Goal: Task Accomplishment & Management: Manage account settings

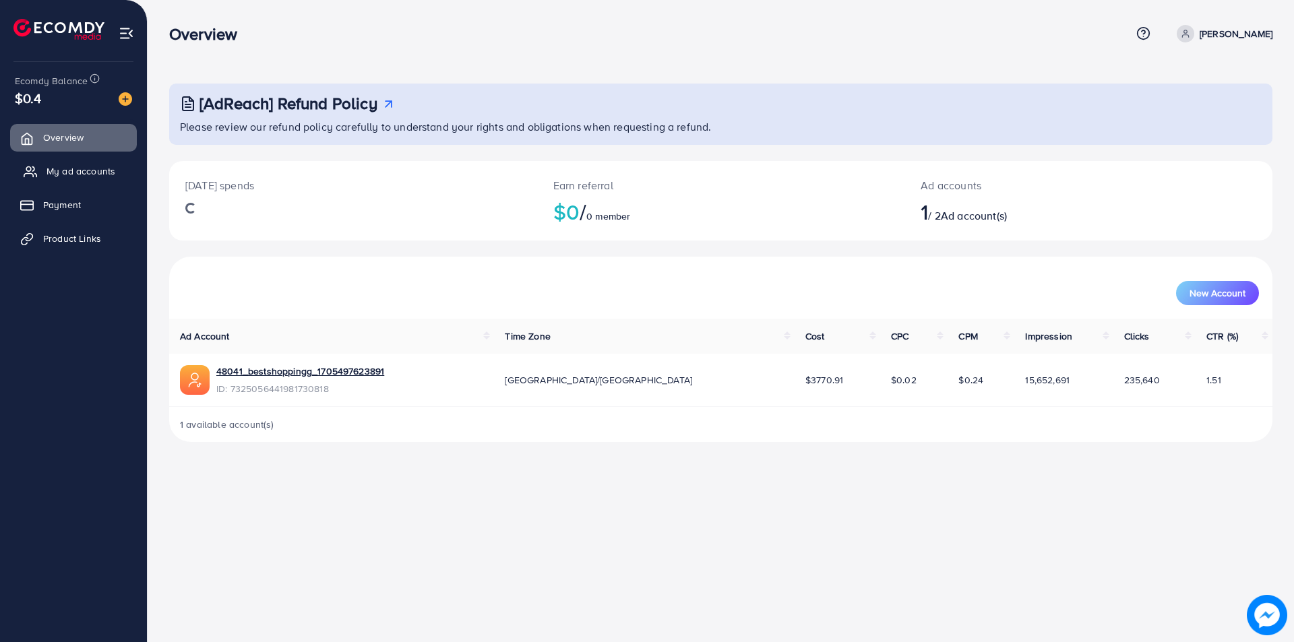
click at [56, 173] on span "My ad accounts" at bounding box center [80, 170] width 69 height 13
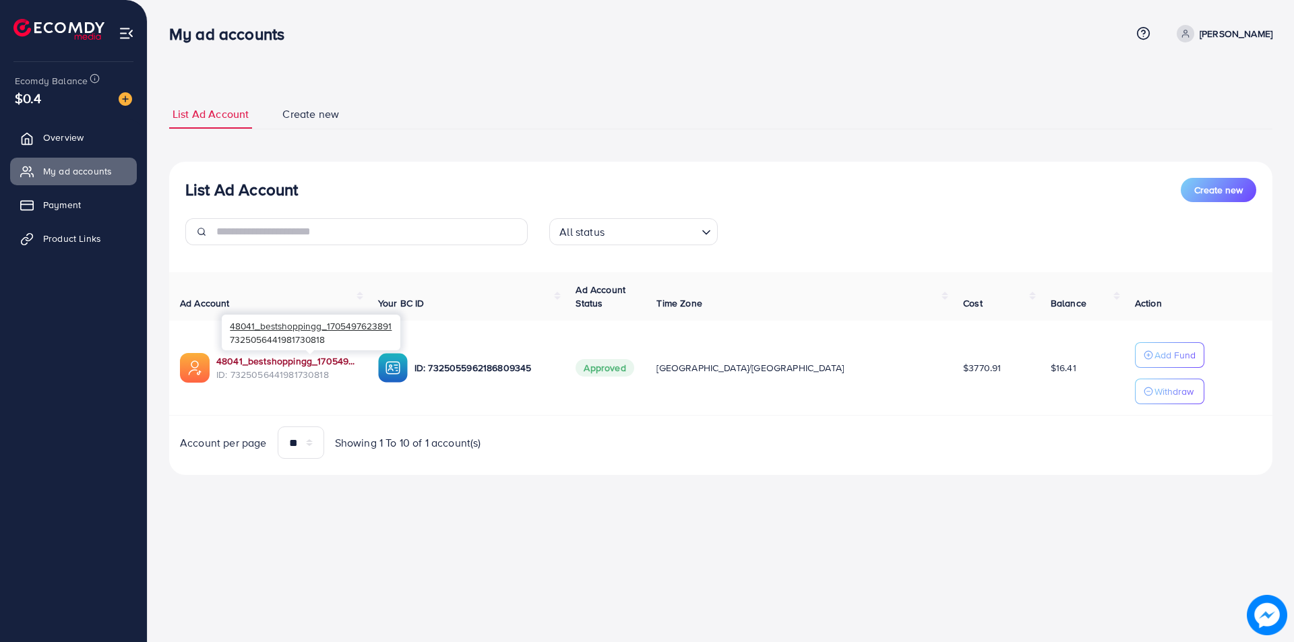
click at [253, 363] on link "48041_bestshoppingg_1705497623891" at bounding box center [286, 360] width 140 height 13
click at [57, 133] on span "Overview" at bounding box center [66, 137] width 40 height 13
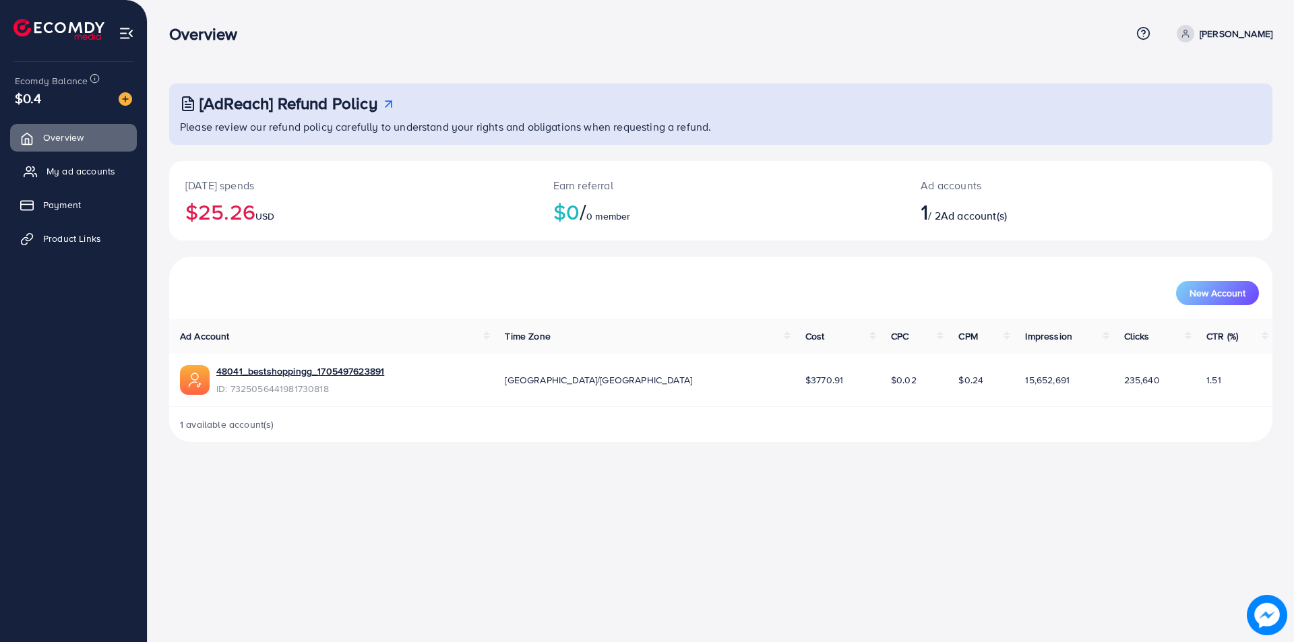
click at [53, 170] on span "My ad accounts" at bounding box center [80, 170] width 69 height 13
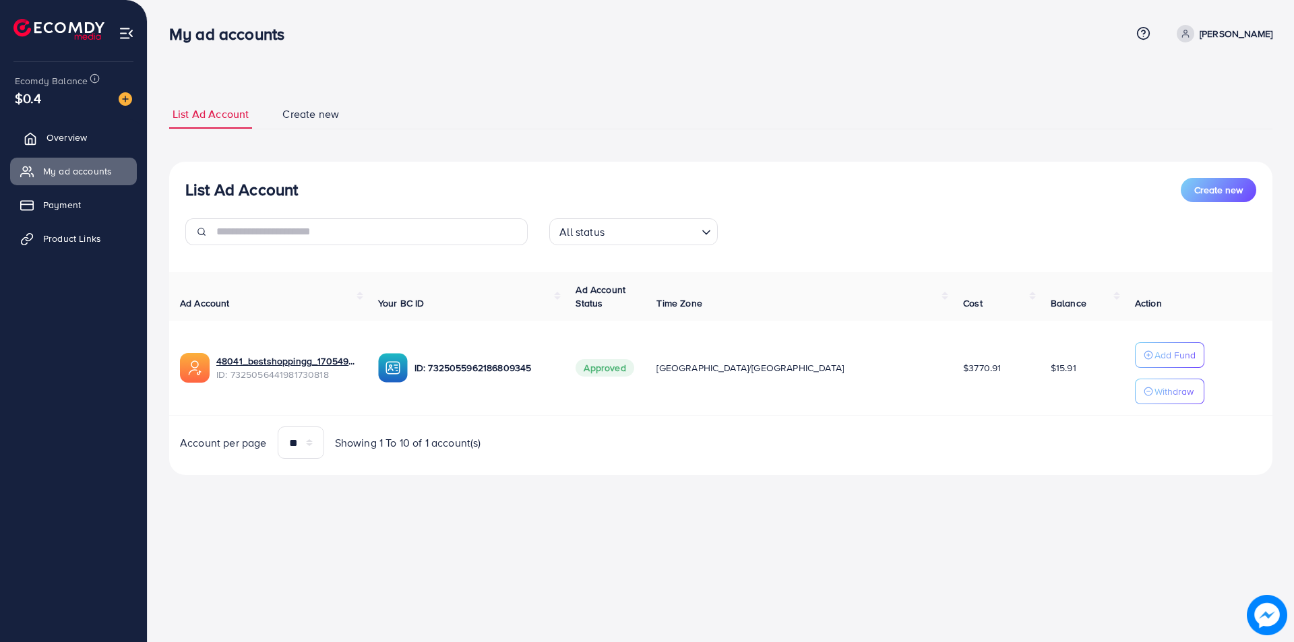
click at [57, 127] on link "Overview" at bounding box center [73, 137] width 127 height 27
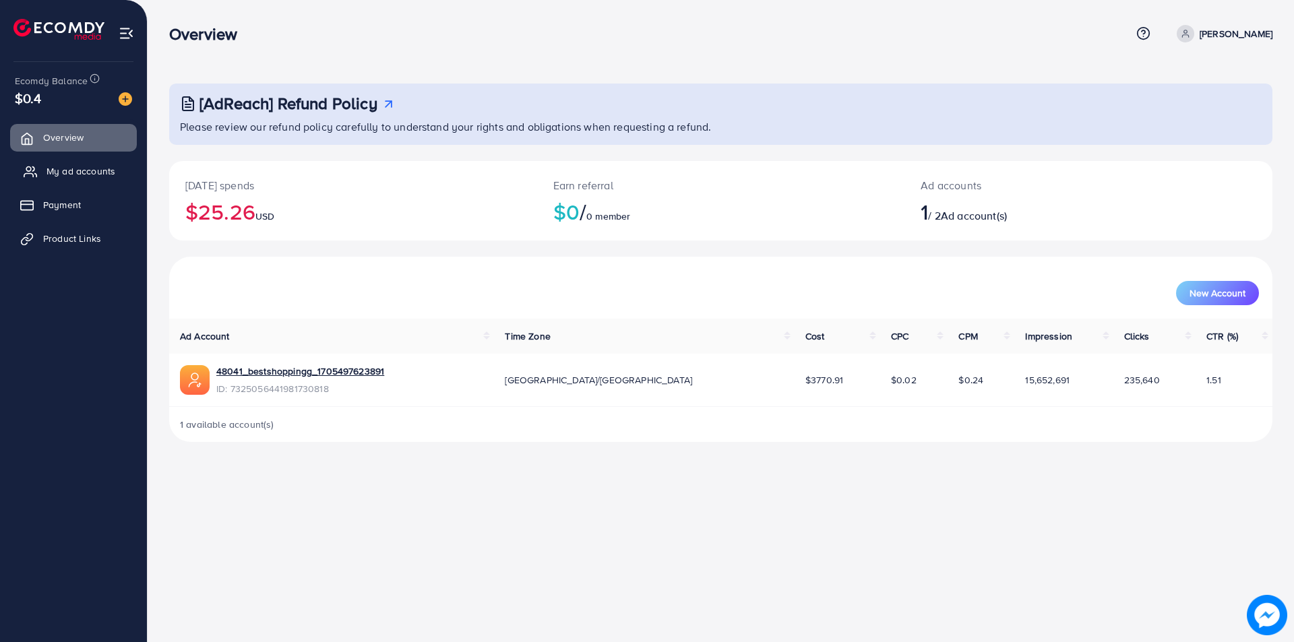
click at [64, 173] on span "My ad accounts" at bounding box center [80, 170] width 69 height 13
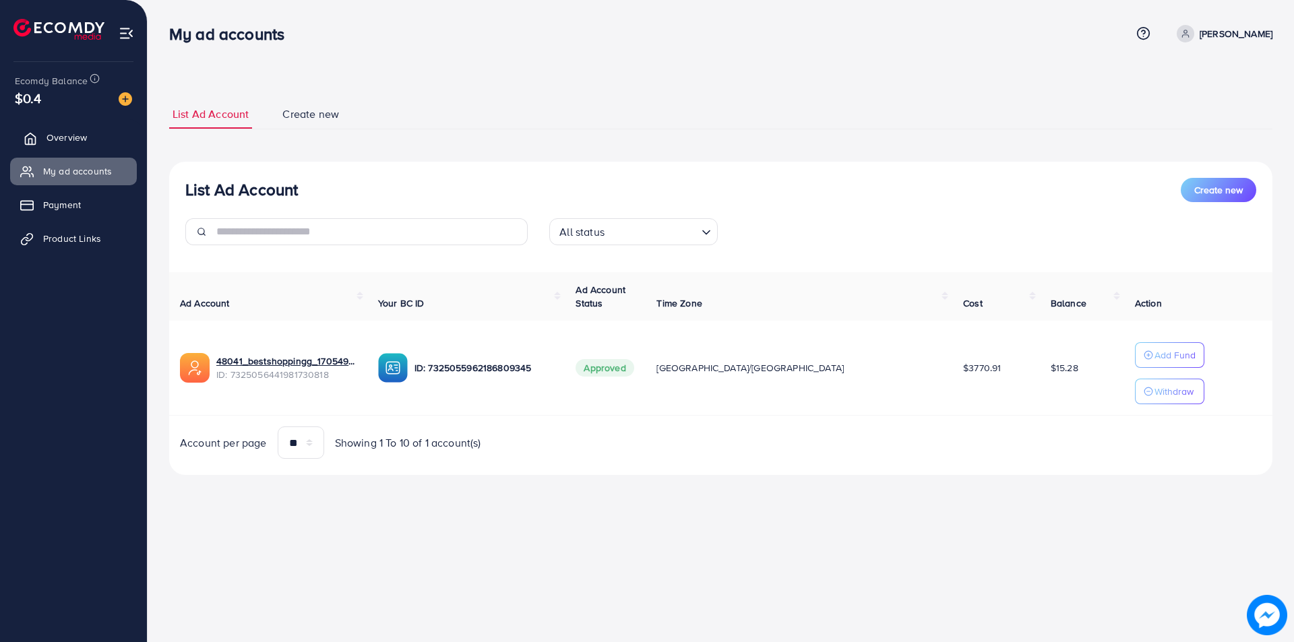
click at [75, 137] on span "Overview" at bounding box center [66, 137] width 40 height 13
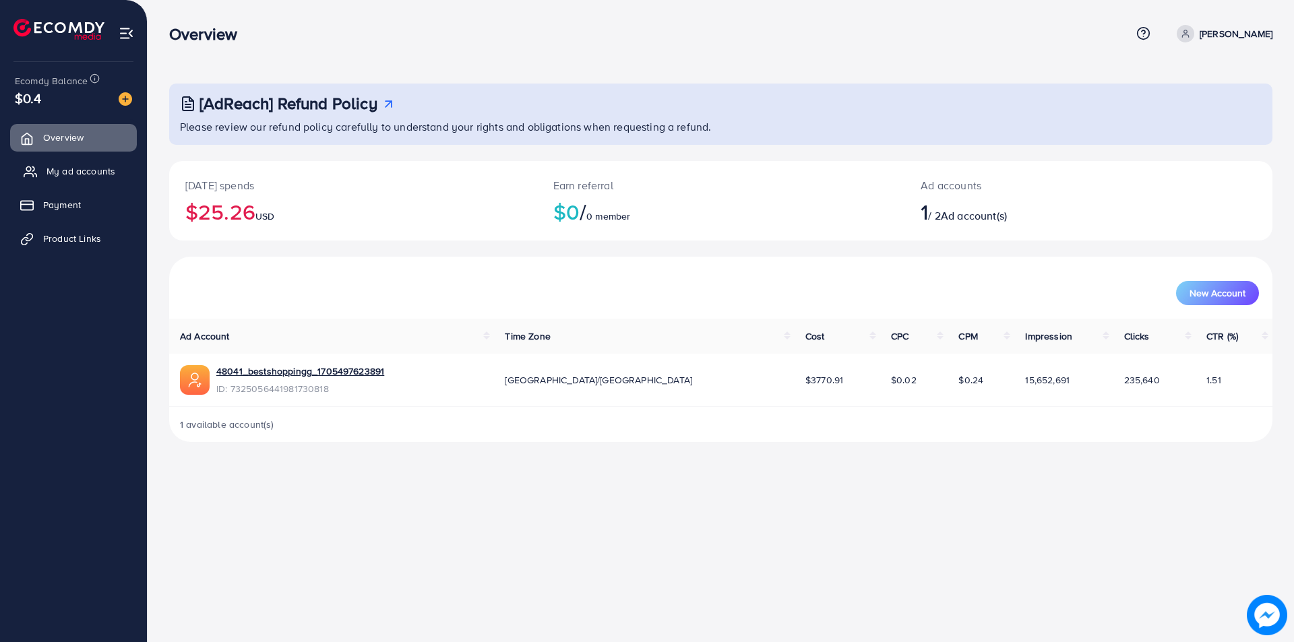
click at [54, 176] on span "My ad accounts" at bounding box center [80, 170] width 69 height 13
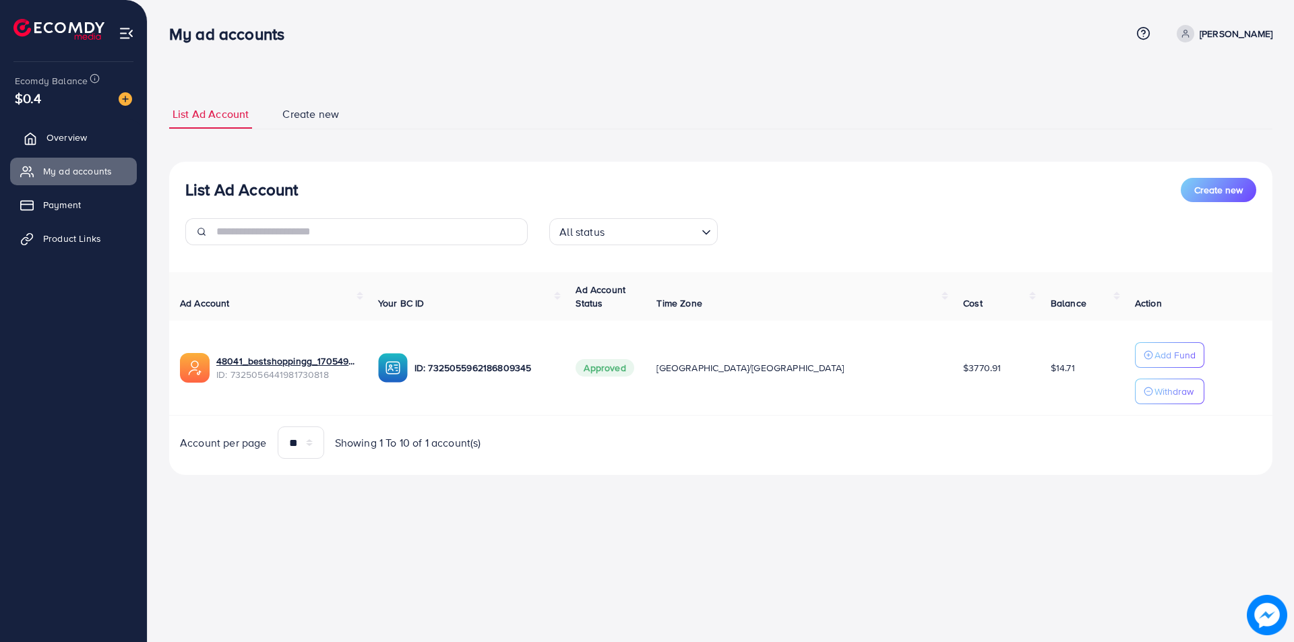
click at [71, 143] on span "Overview" at bounding box center [66, 137] width 40 height 13
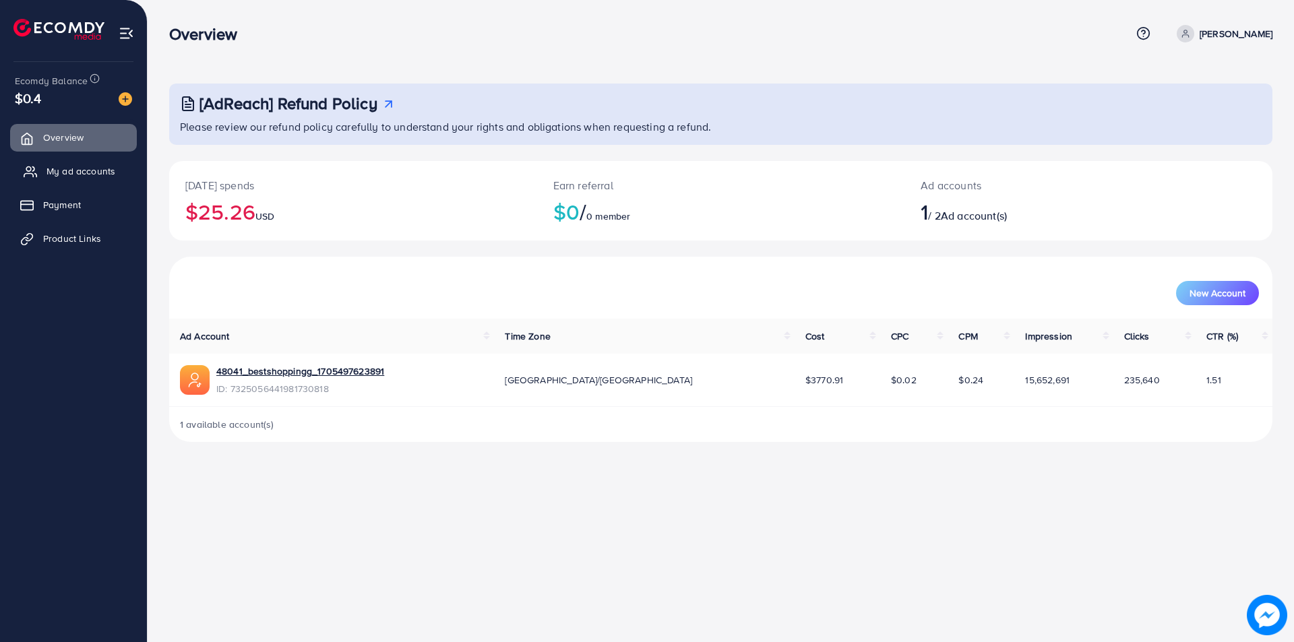
click at [72, 174] on span "My ad accounts" at bounding box center [80, 170] width 69 height 13
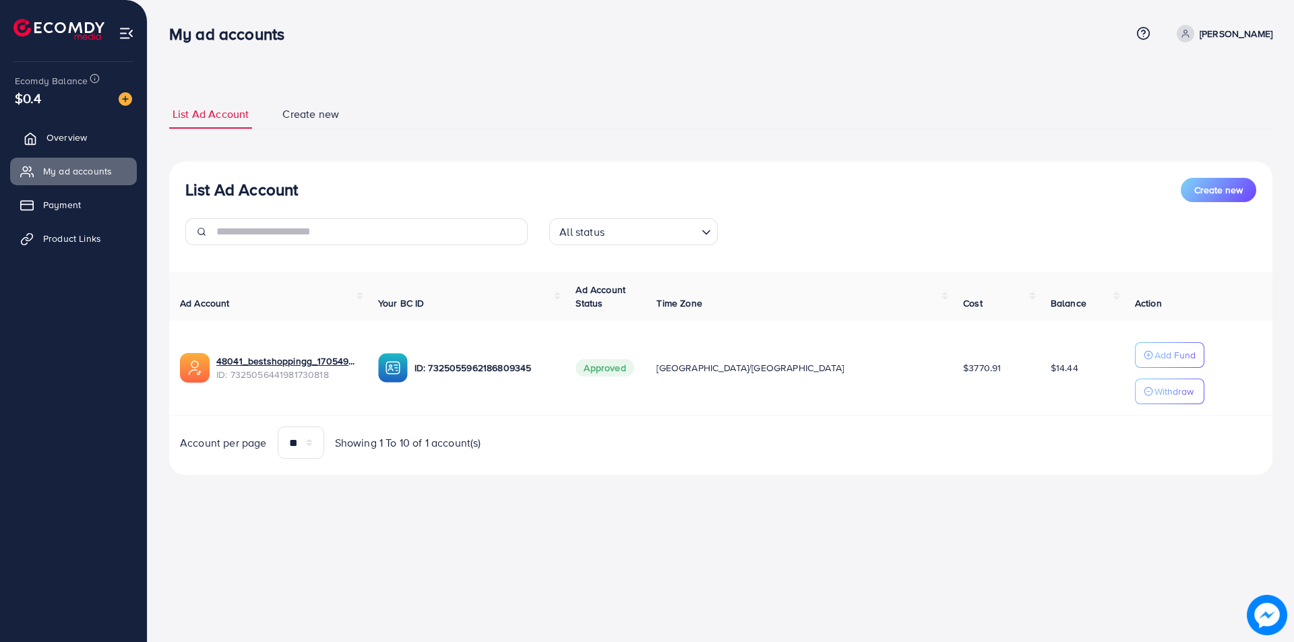
click at [77, 137] on span "Overview" at bounding box center [66, 137] width 40 height 13
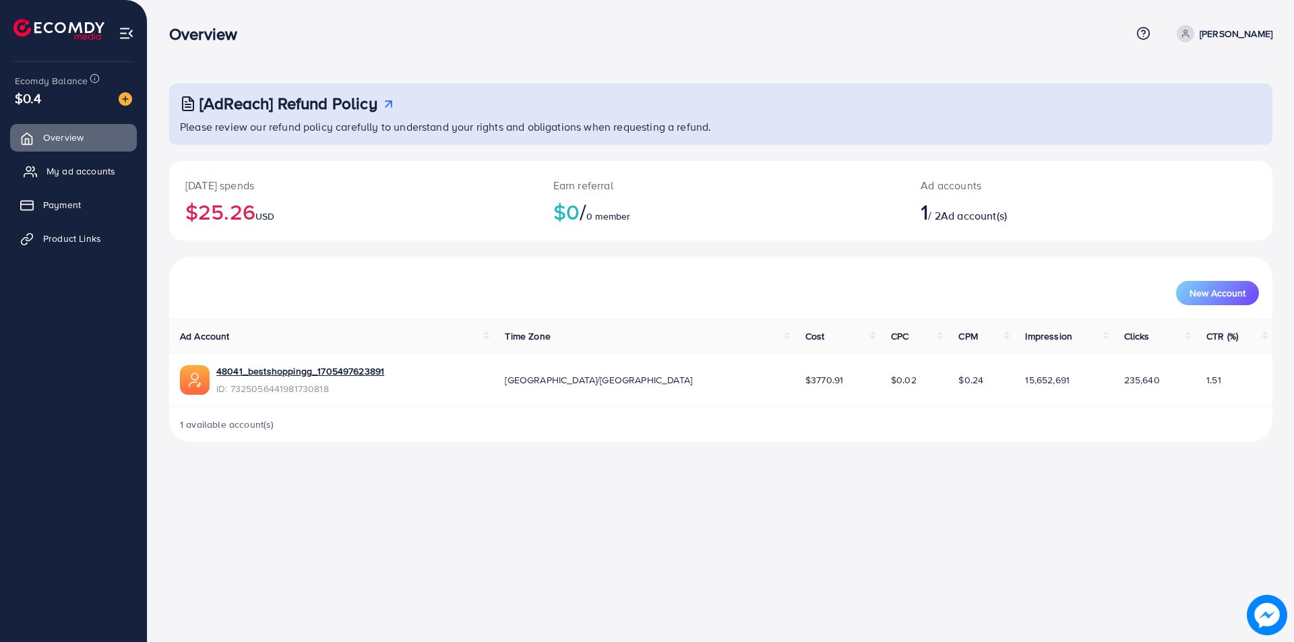
click at [67, 164] on span "My ad accounts" at bounding box center [80, 170] width 69 height 13
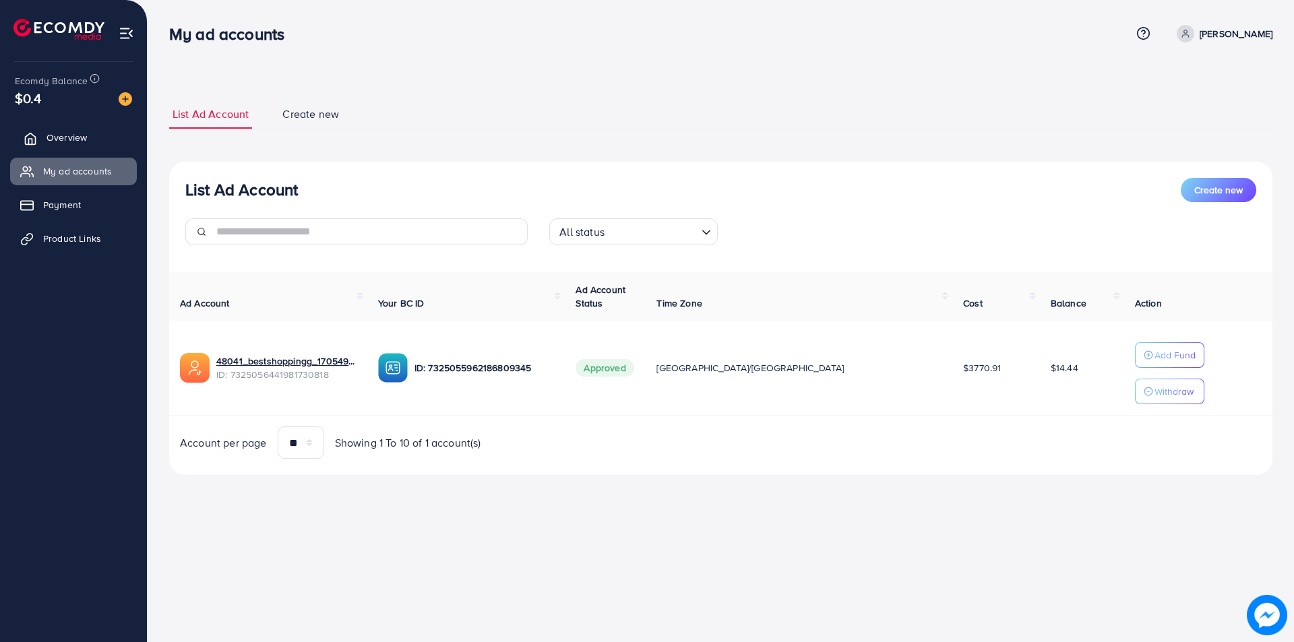
click at [60, 149] on link "Overview" at bounding box center [73, 137] width 127 height 27
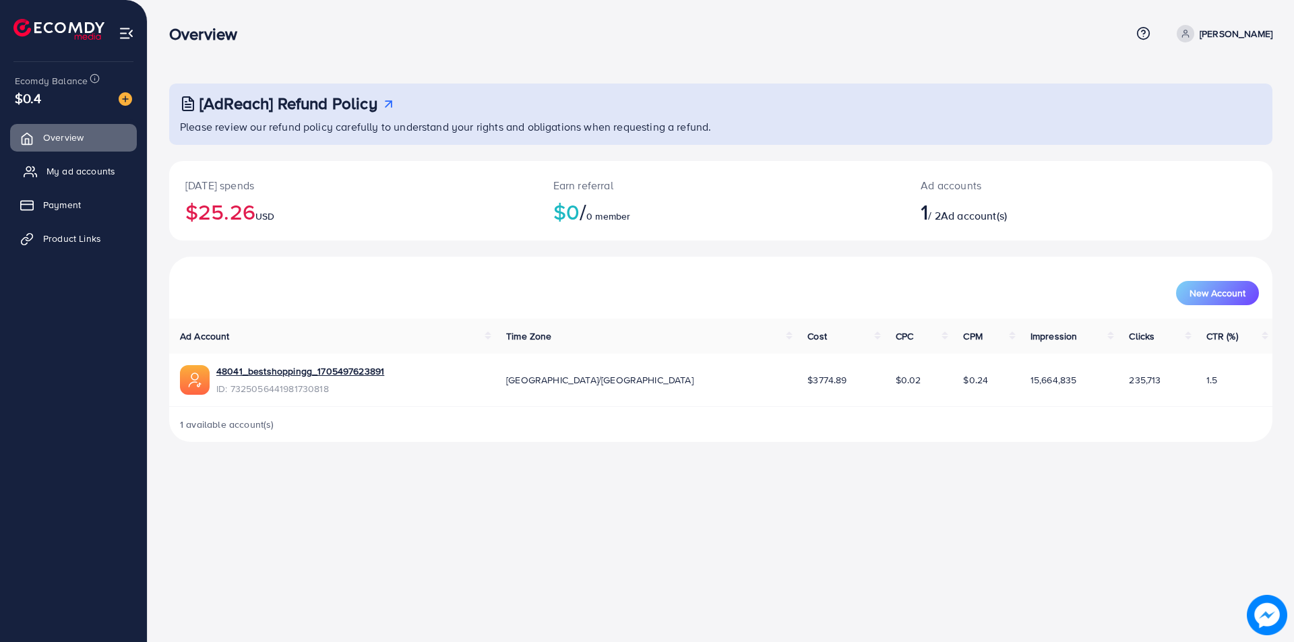
click at [59, 168] on span "My ad accounts" at bounding box center [80, 170] width 69 height 13
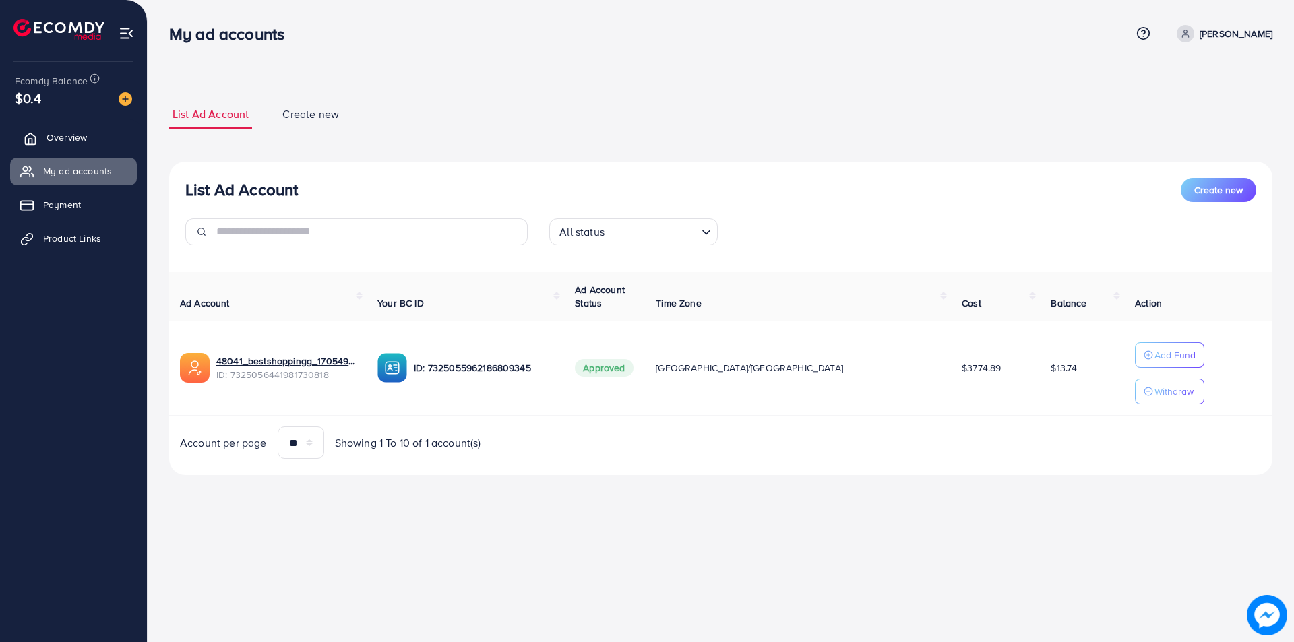
click at [90, 139] on link "Overview" at bounding box center [73, 137] width 127 height 27
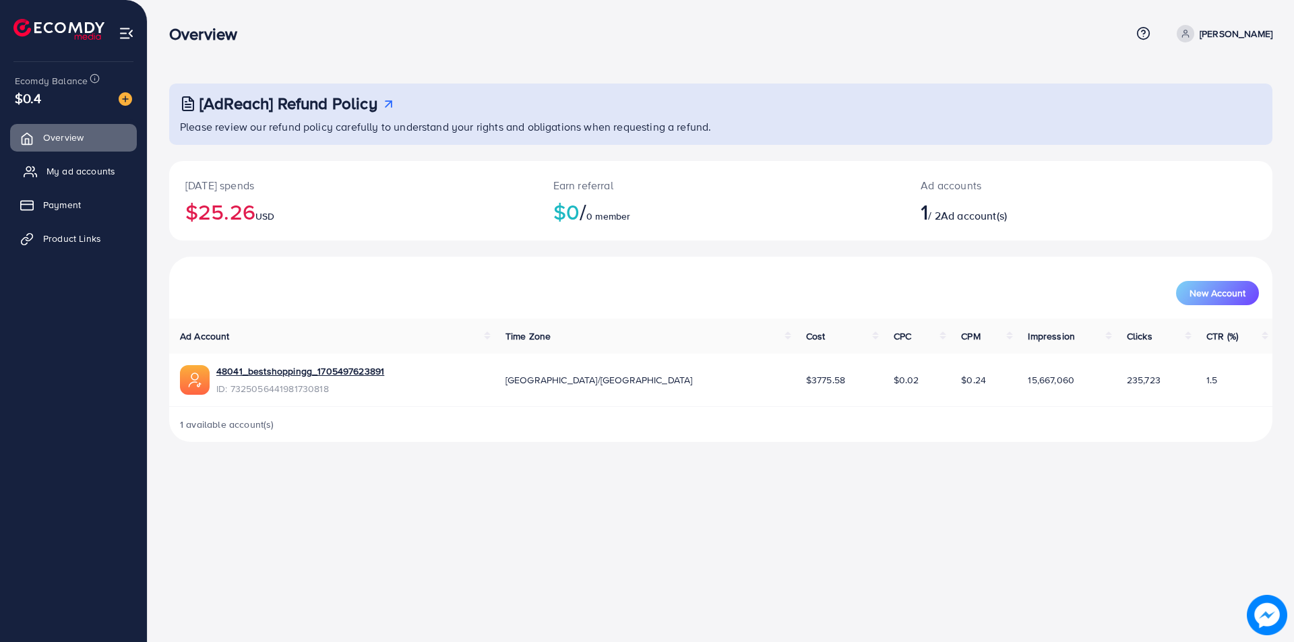
click at [78, 170] on span "My ad accounts" at bounding box center [80, 170] width 69 height 13
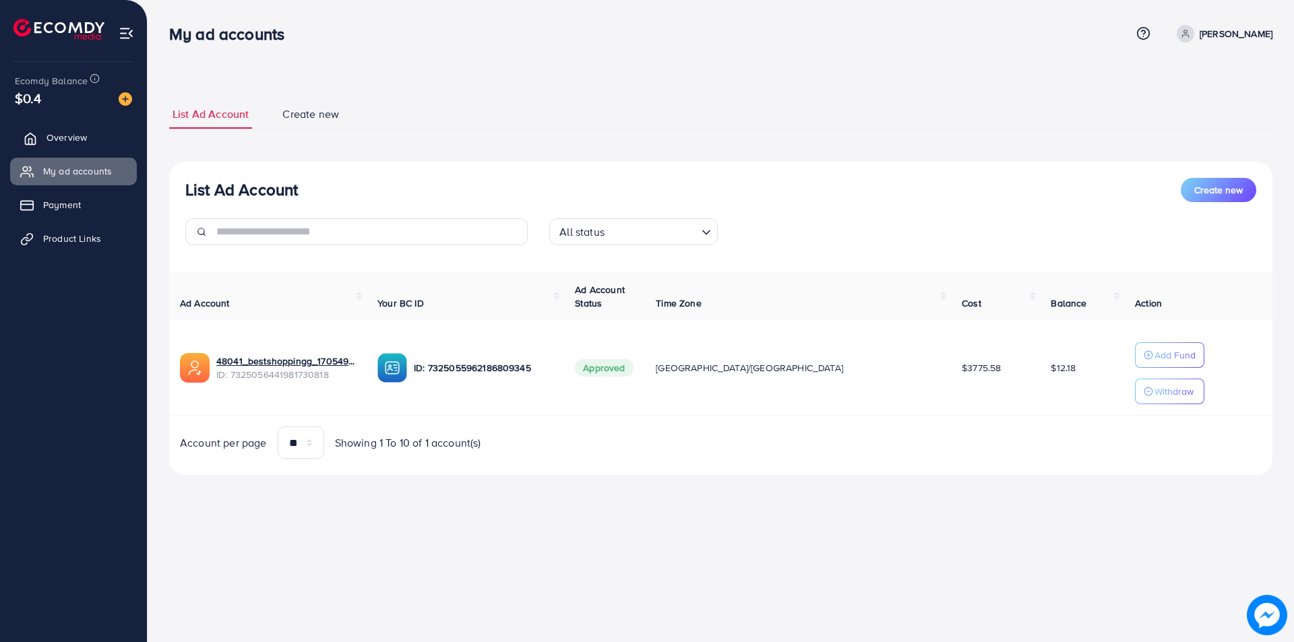
click at [78, 131] on span "Overview" at bounding box center [66, 137] width 40 height 13
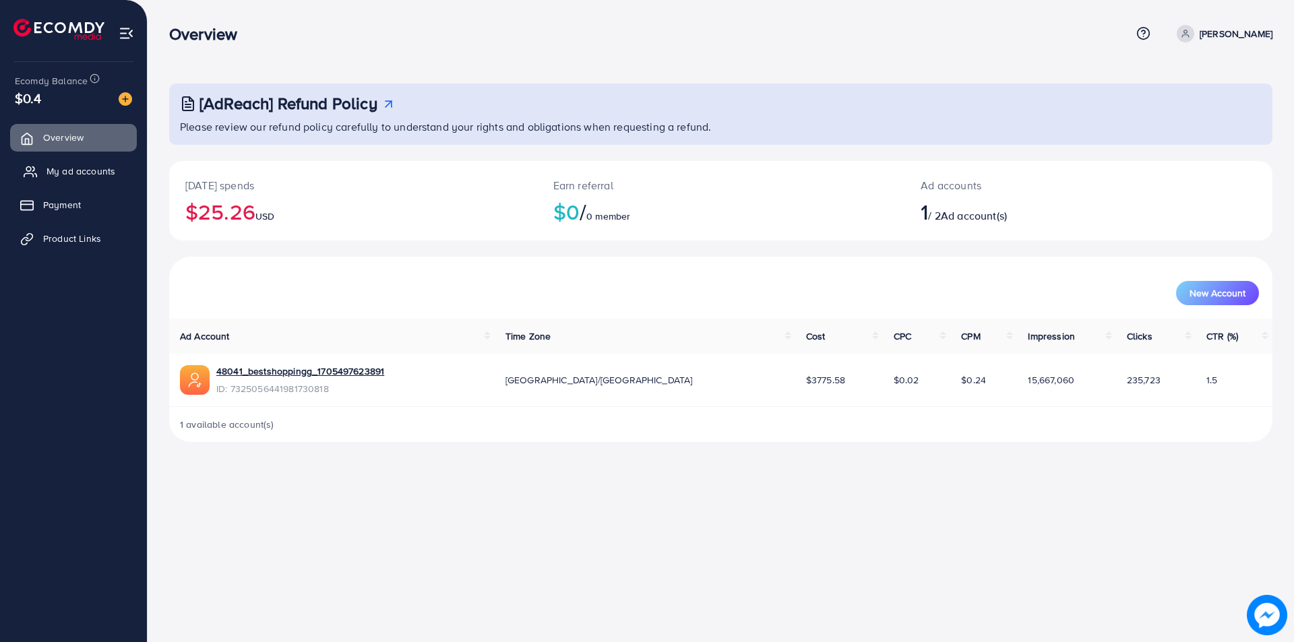
click at [60, 162] on link "My ad accounts" at bounding box center [73, 171] width 127 height 27
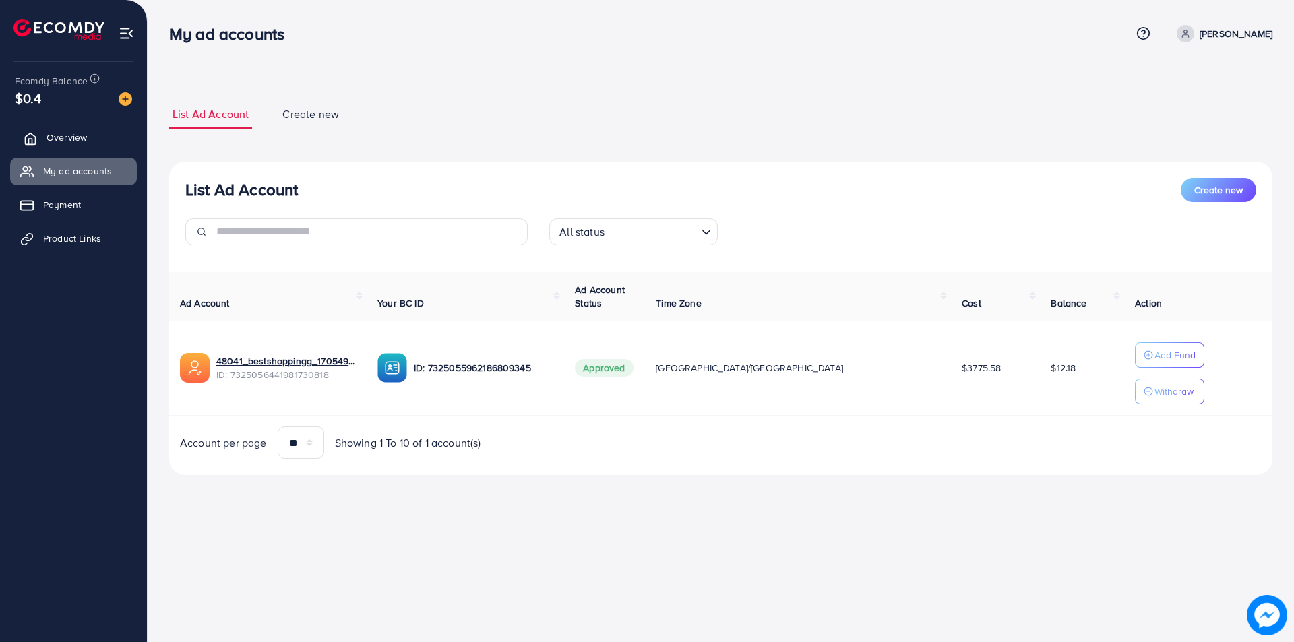
click at [83, 137] on span "Overview" at bounding box center [66, 137] width 40 height 13
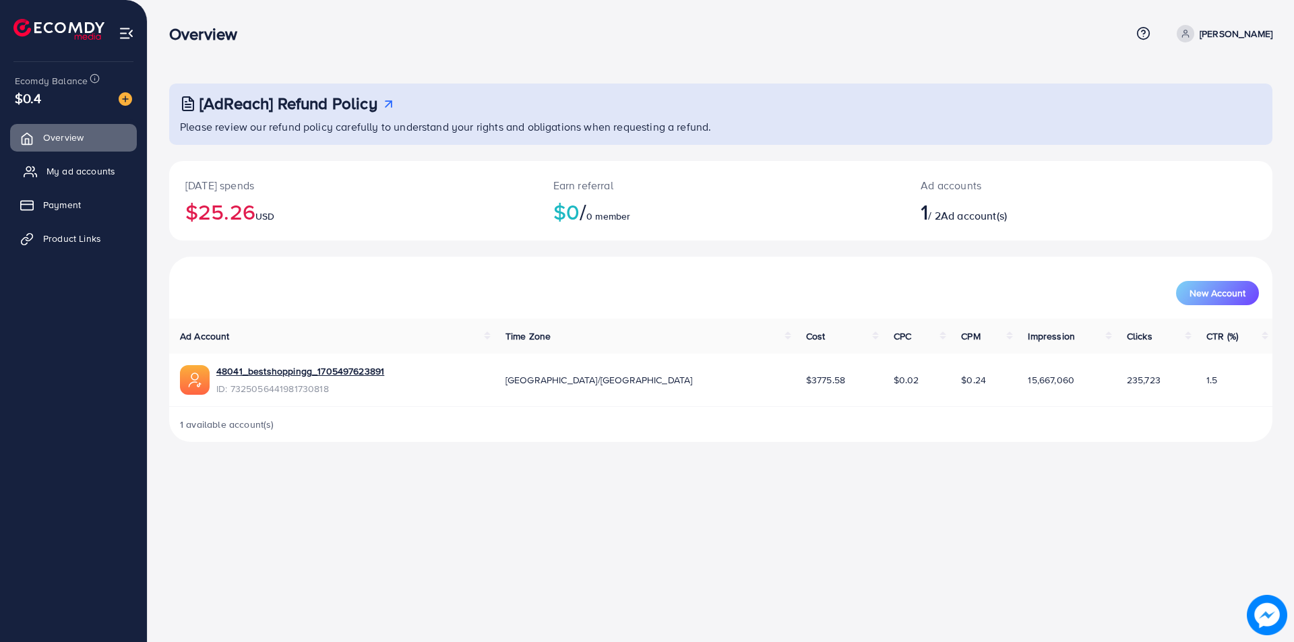
click at [75, 170] on span "My ad accounts" at bounding box center [80, 170] width 69 height 13
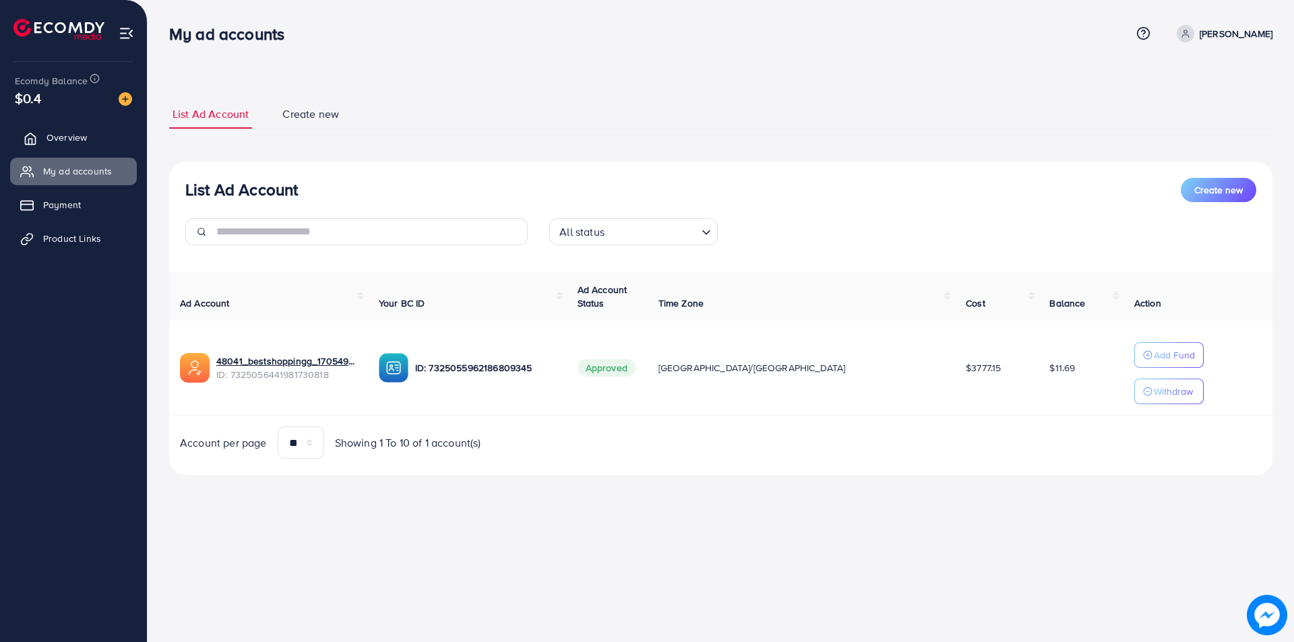
click at [87, 131] on link "Overview" at bounding box center [73, 137] width 127 height 27
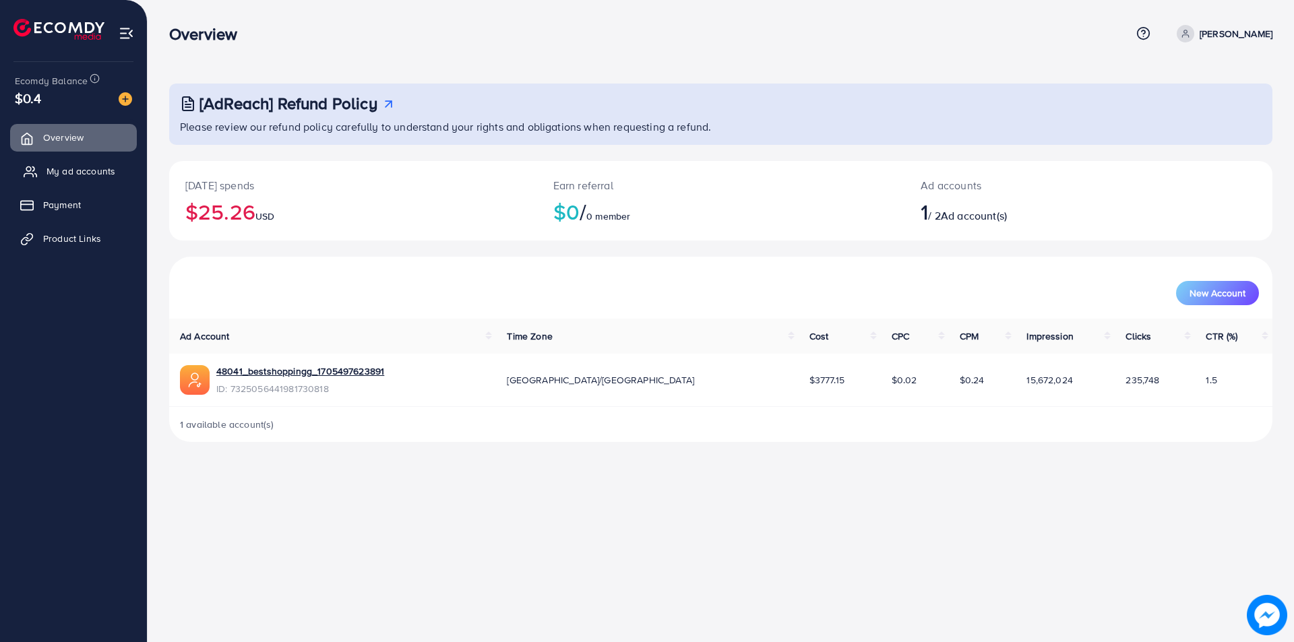
click at [73, 167] on span "My ad accounts" at bounding box center [80, 170] width 69 height 13
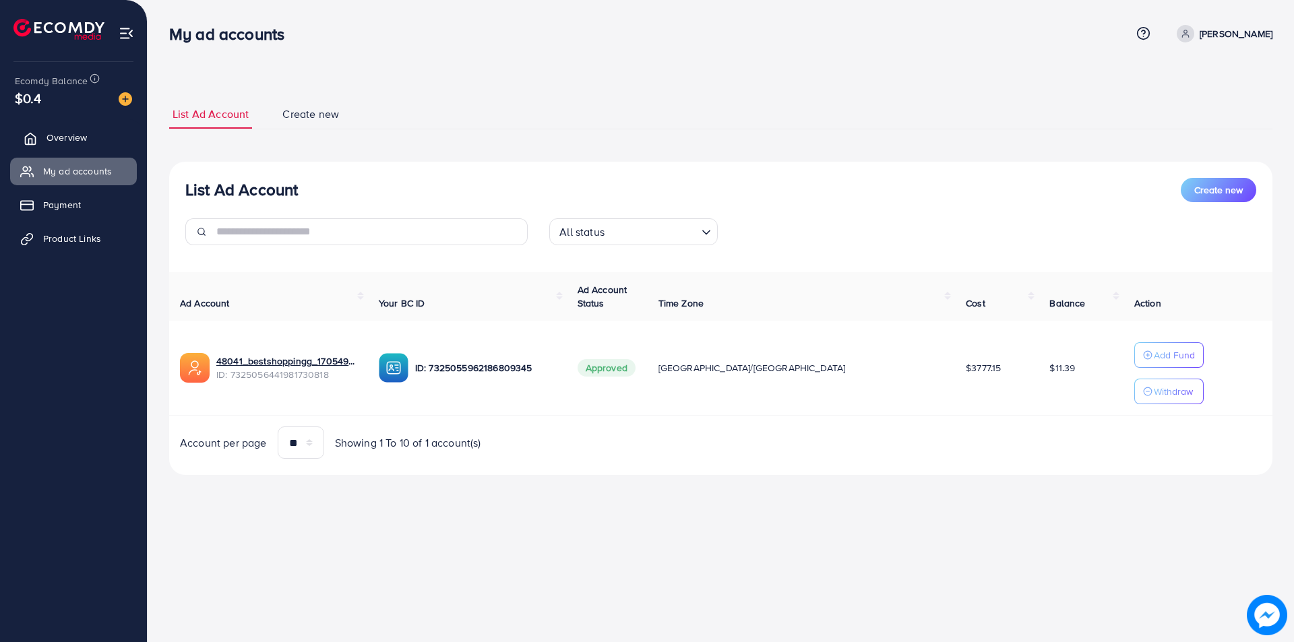
click at [65, 138] on span "Overview" at bounding box center [66, 137] width 40 height 13
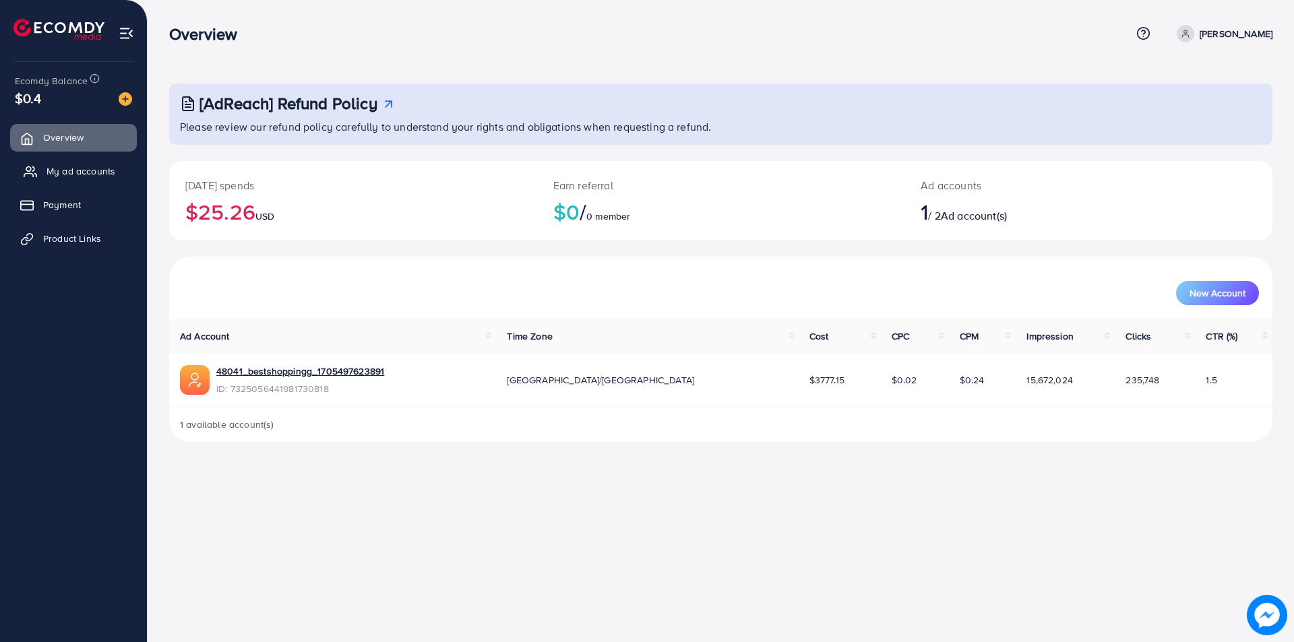
click at [50, 172] on span "My ad accounts" at bounding box center [80, 170] width 69 height 13
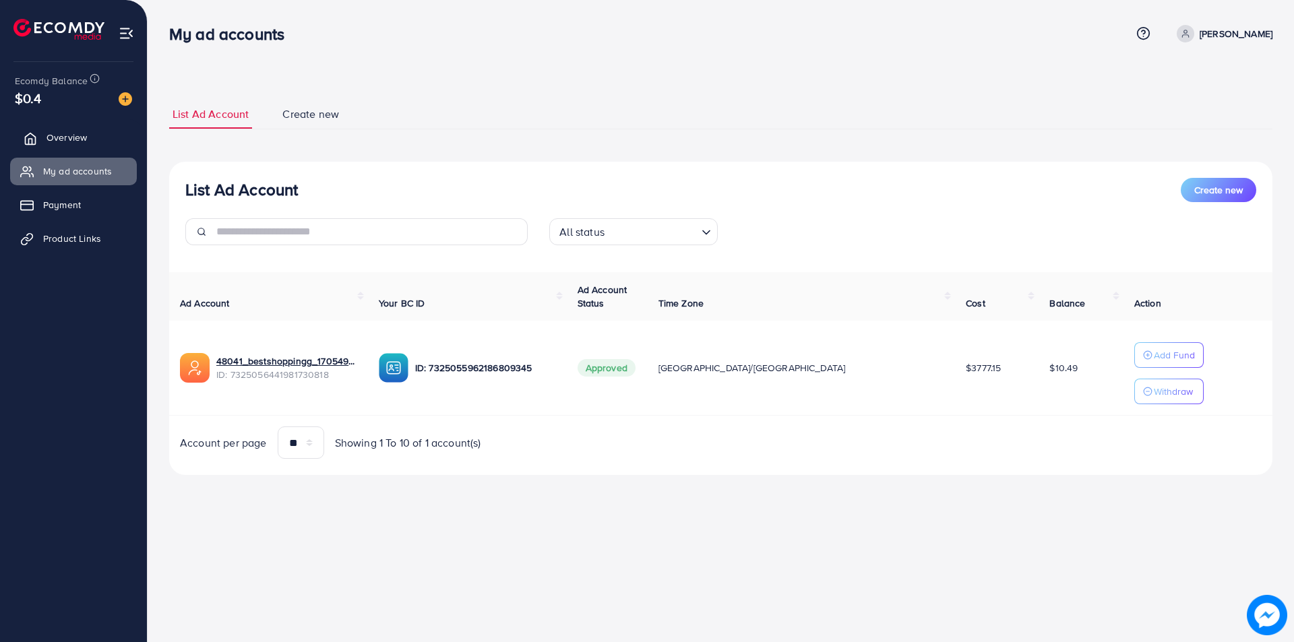
click at [73, 138] on span "Overview" at bounding box center [66, 137] width 40 height 13
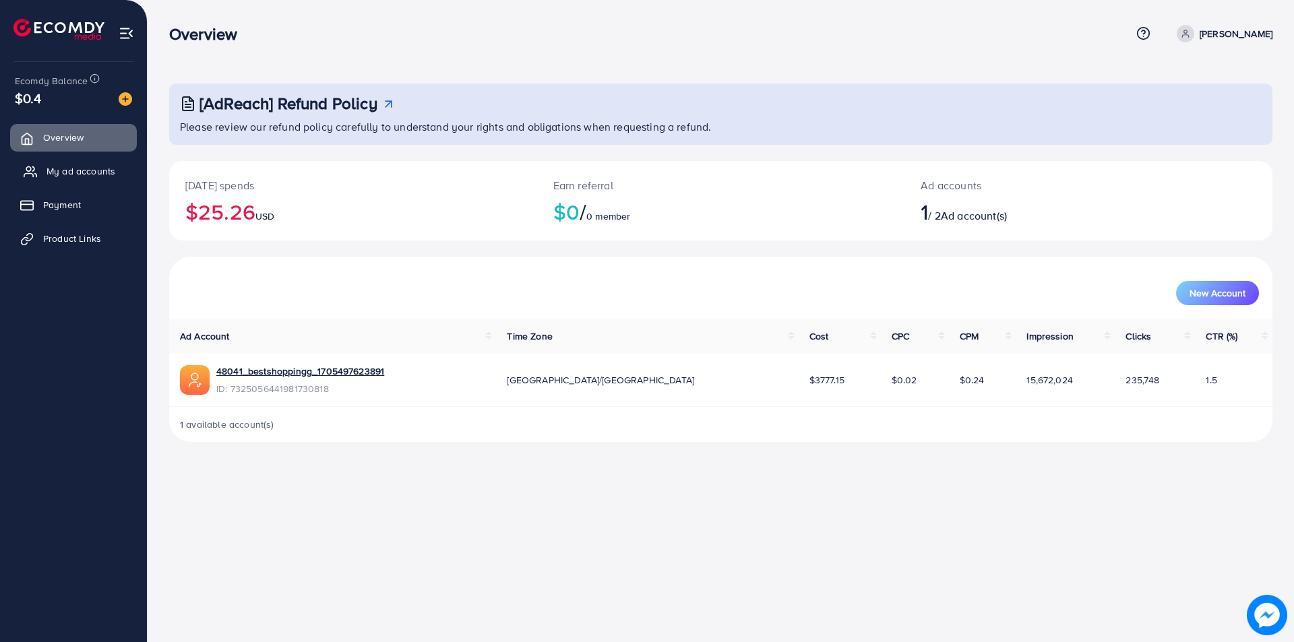
click at [73, 168] on span "My ad accounts" at bounding box center [80, 170] width 69 height 13
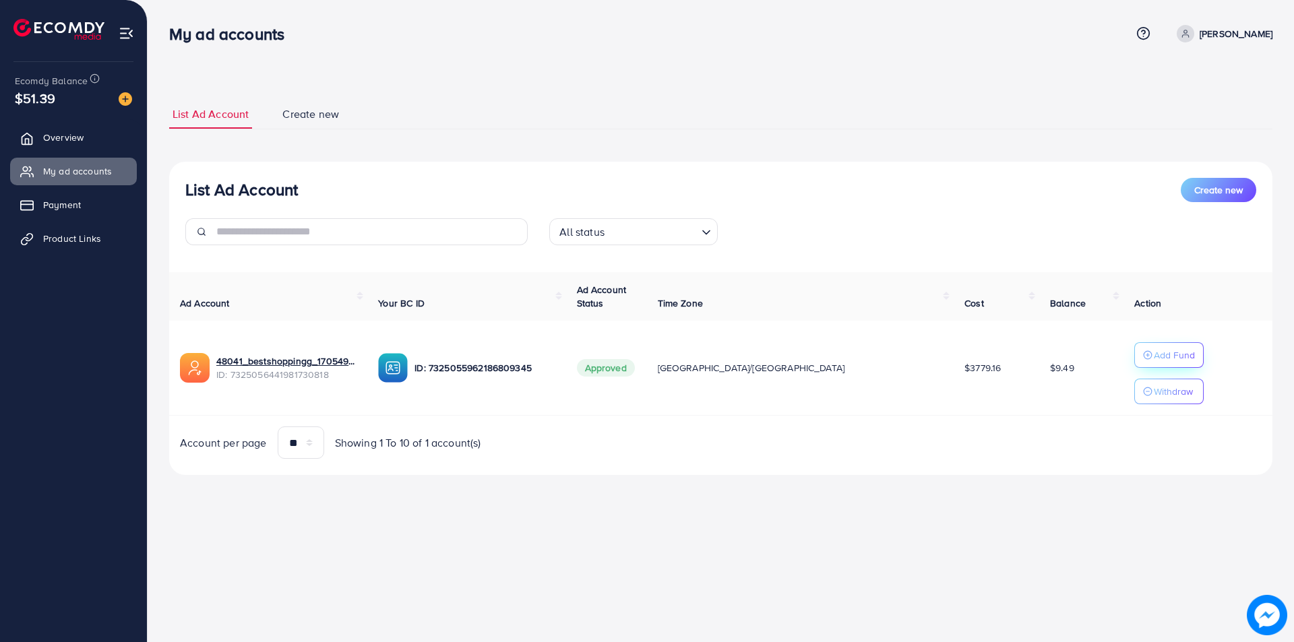
click at [1154, 361] on p "Add Fund" at bounding box center [1174, 355] width 41 height 16
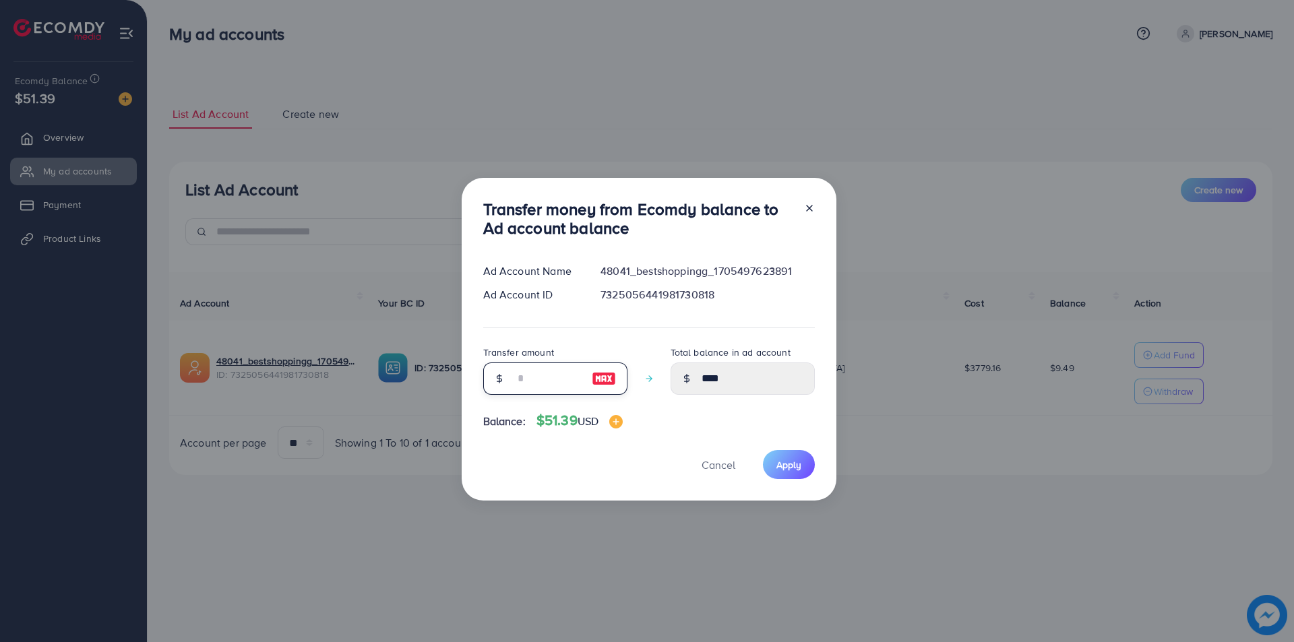
click at [526, 373] on input "number" at bounding box center [547, 379] width 67 height 32
type input "*"
type input "*****"
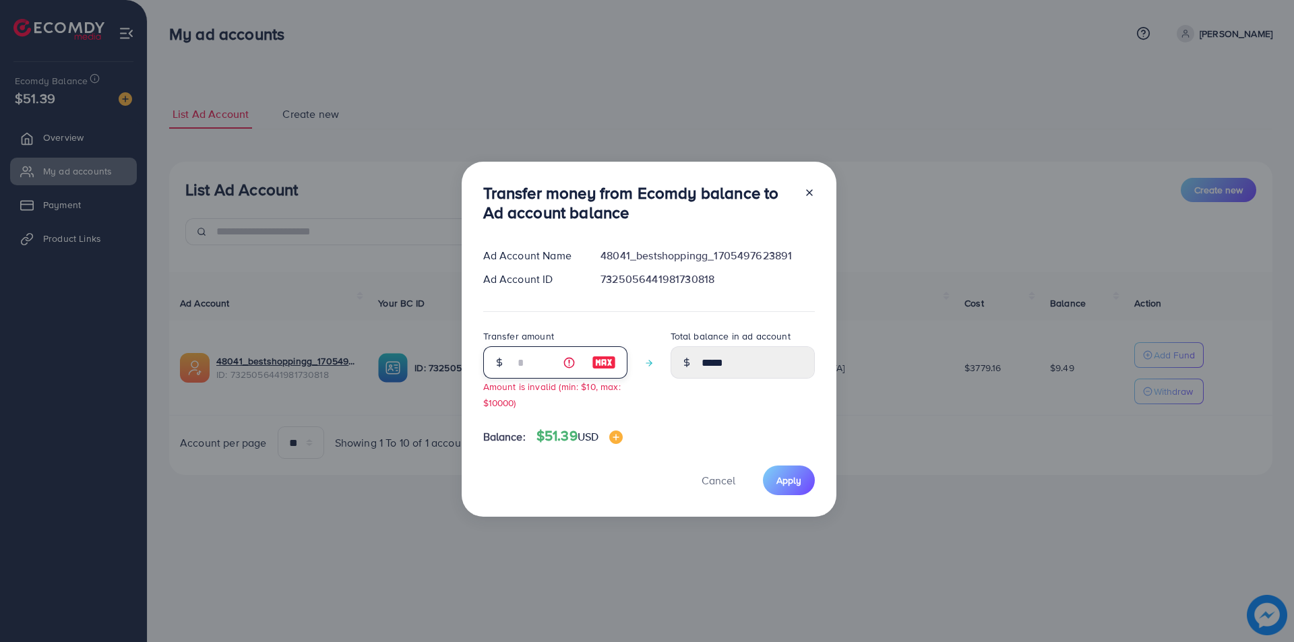
type input "**"
type input "*****"
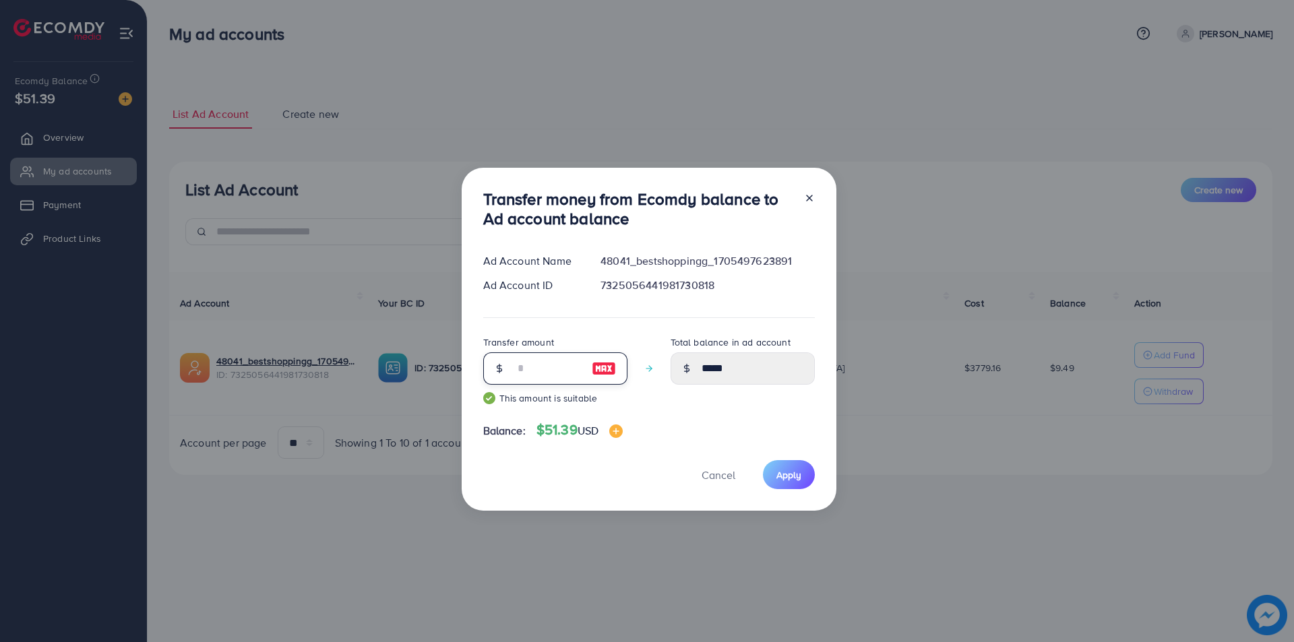
type input "**"
click at [558, 472] on div "Cancel Apply" at bounding box center [649, 474] width 332 height 29
click at [805, 480] on button "Apply" at bounding box center [789, 474] width 52 height 29
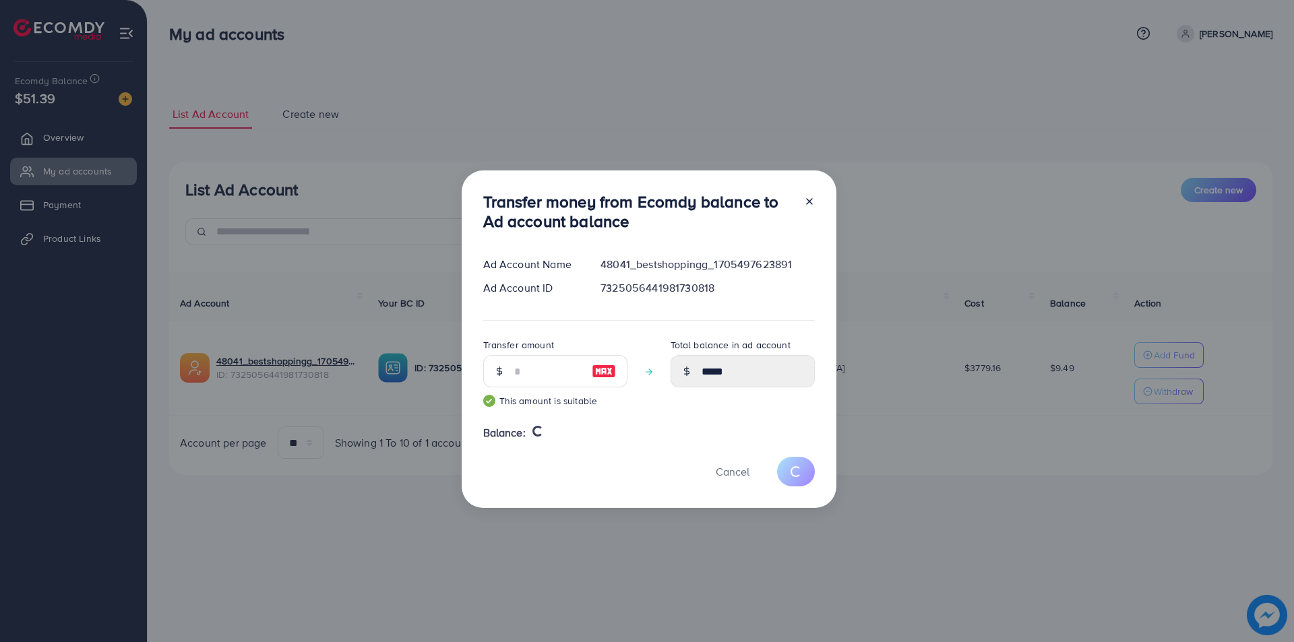
type input "****"
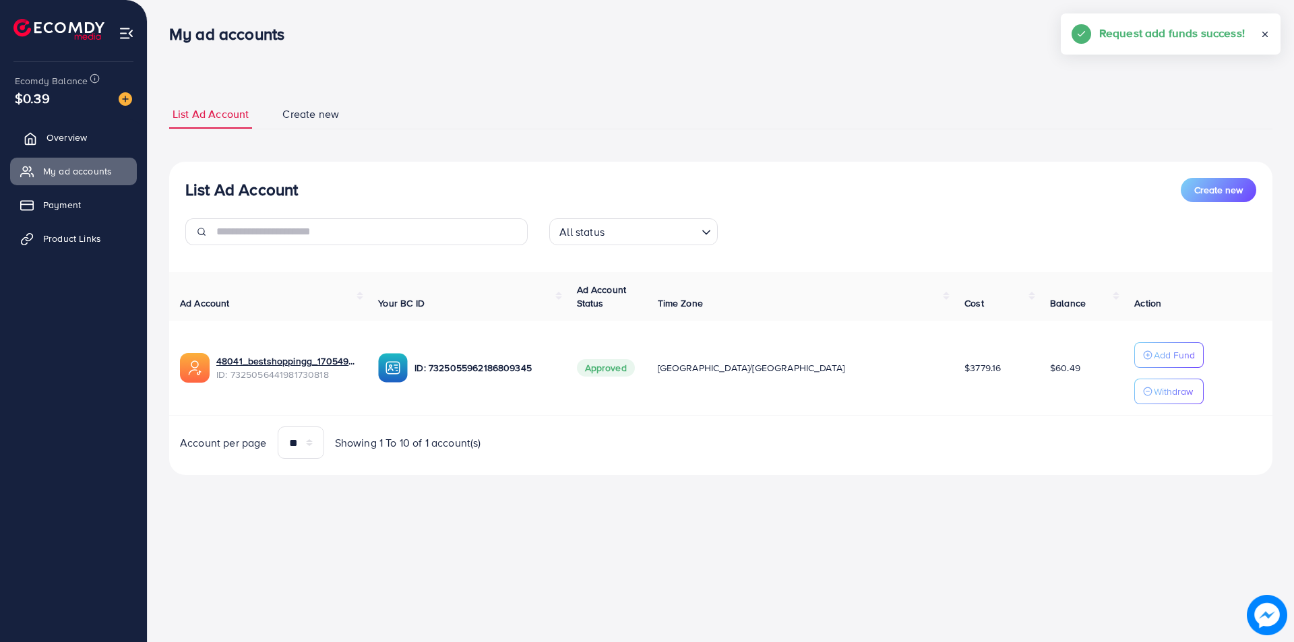
click at [72, 142] on span "Overview" at bounding box center [66, 137] width 40 height 13
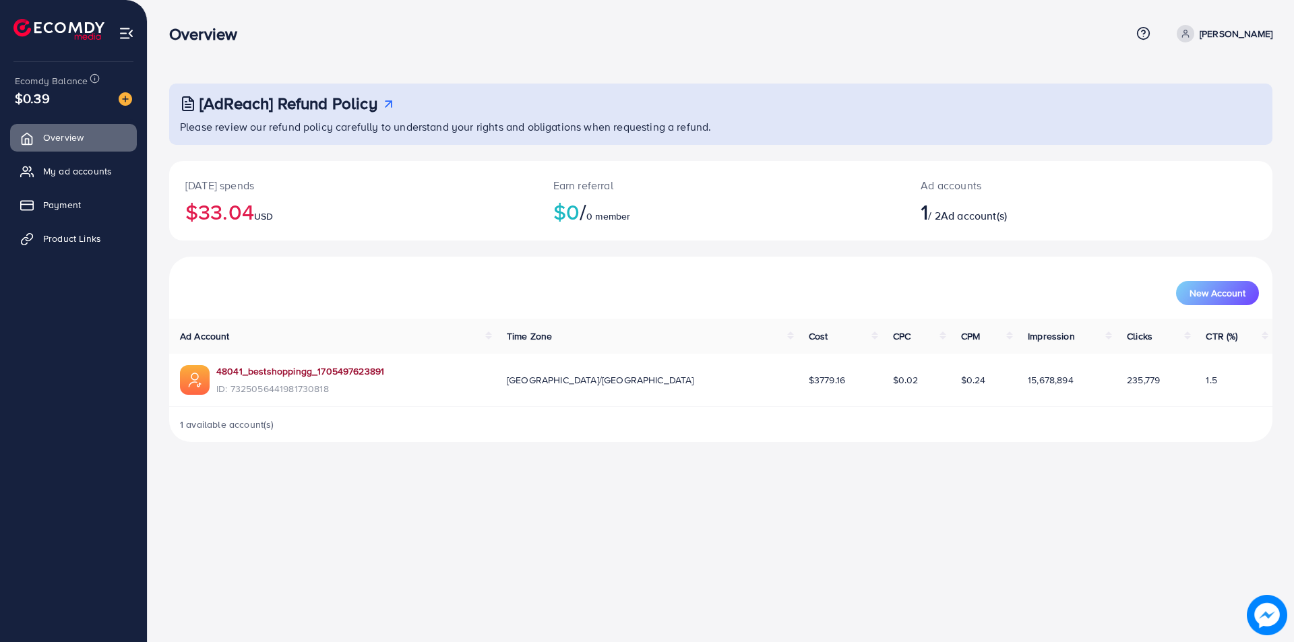
click at [271, 378] on link "48041_bestshoppingg_1705497623891" at bounding box center [300, 371] width 168 height 13
click at [46, 175] on span "My ad accounts" at bounding box center [80, 170] width 69 height 13
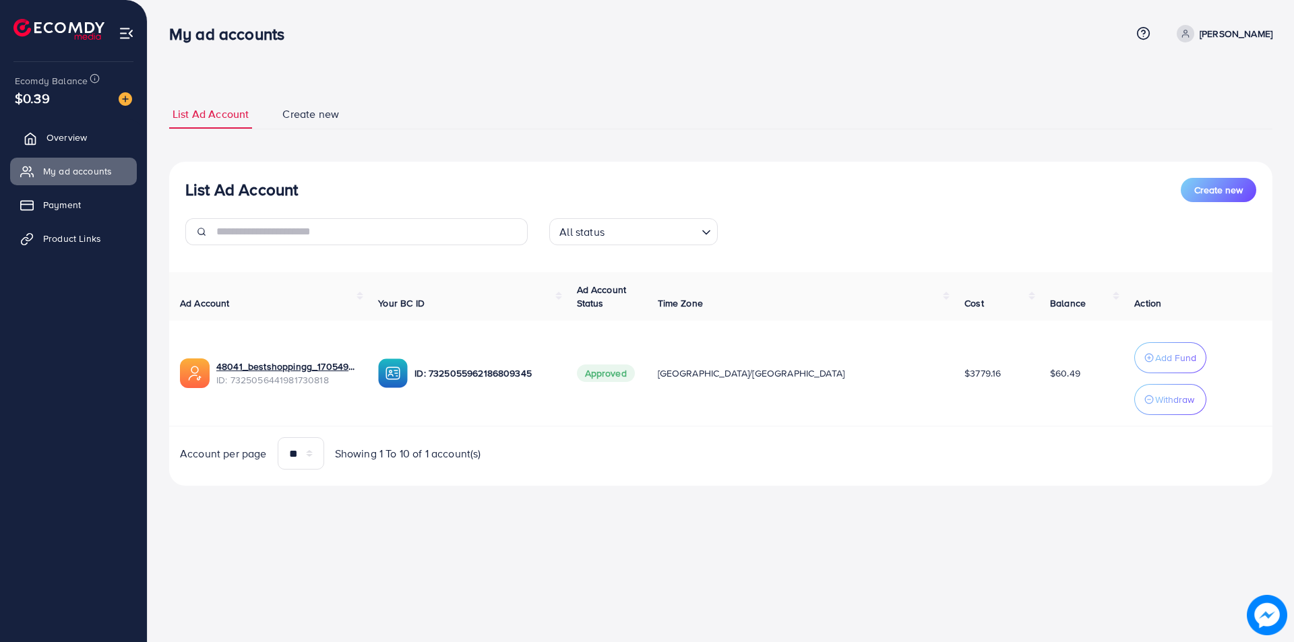
click at [54, 140] on span "Overview" at bounding box center [66, 137] width 40 height 13
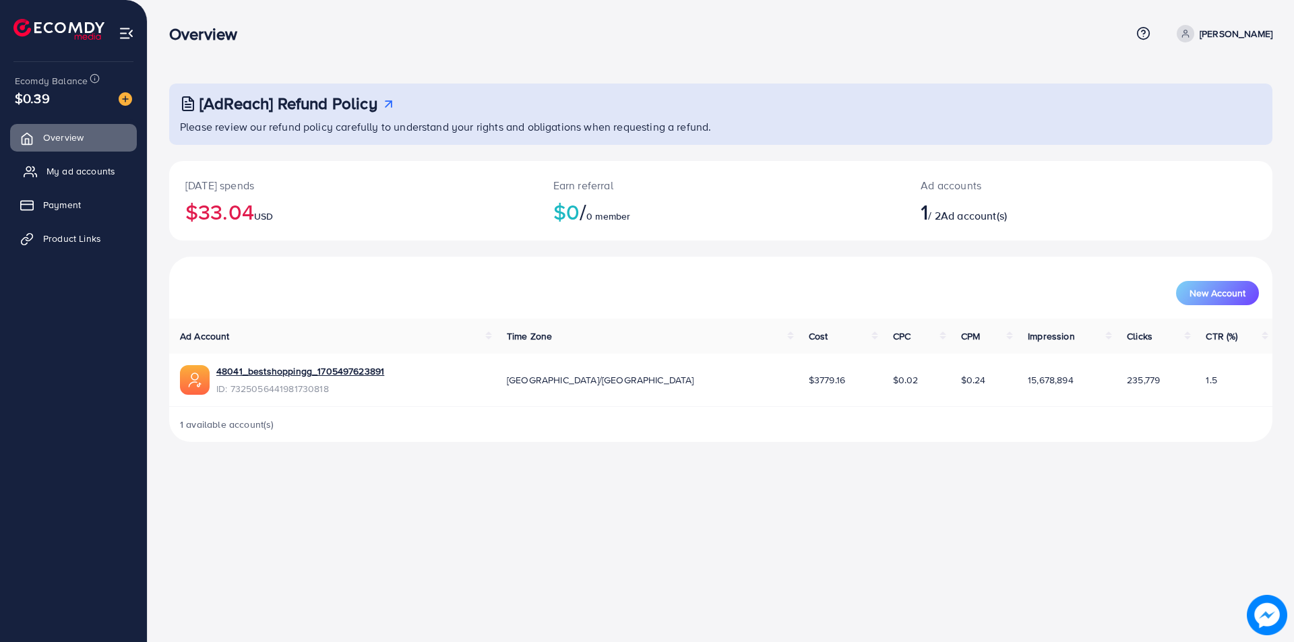
click at [54, 178] on span "My ad accounts" at bounding box center [80, 170] width 69 height 13
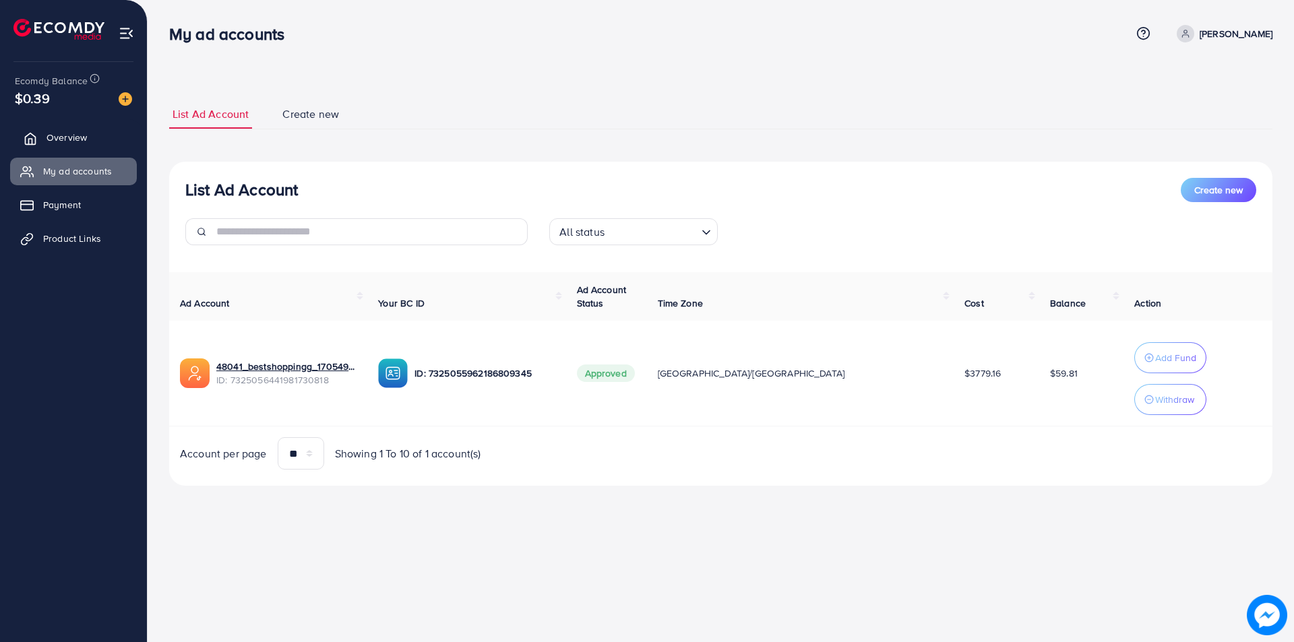
click at [51, 133] on span "Overview" at bounding box center [66, 137] width 40 height 13
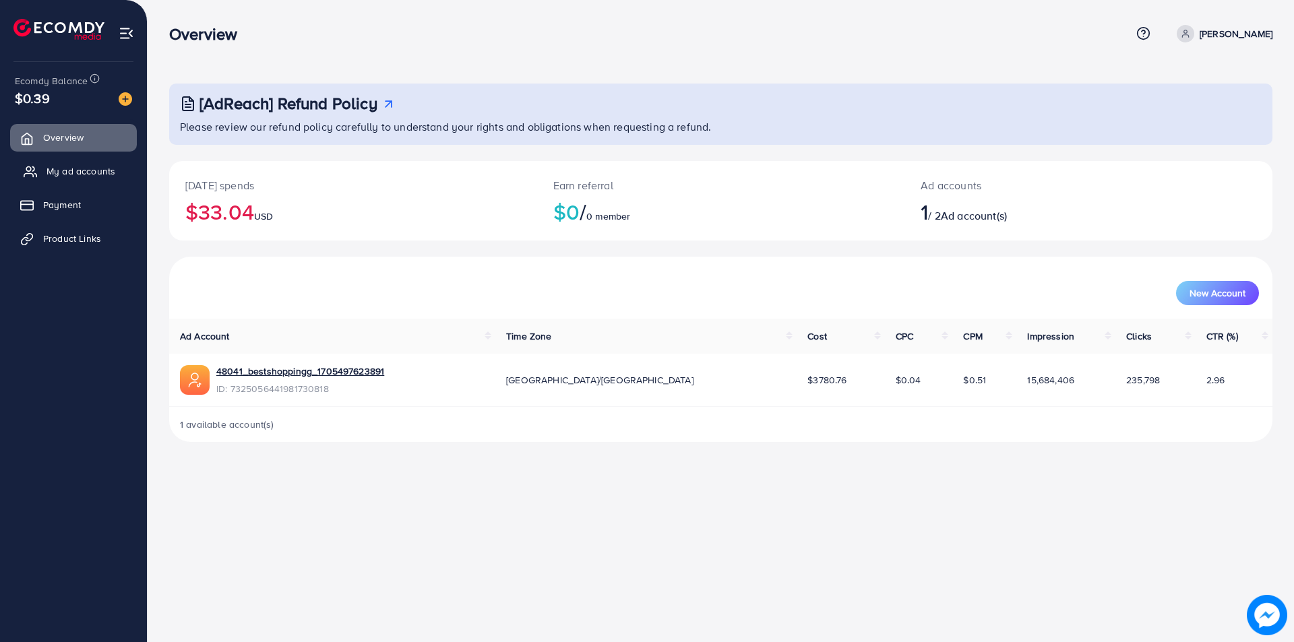
click at [61, 181] on link "My ad accounts" at bounding box center [73, 171] width 127 height 27
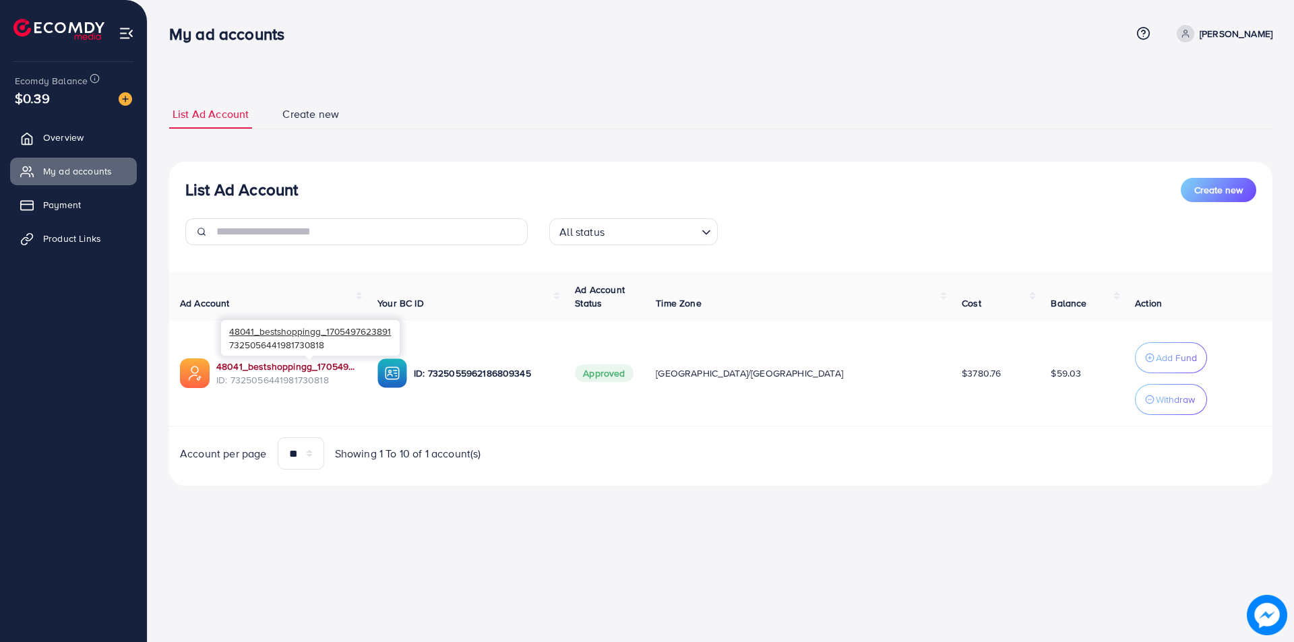
click at [241, 360] on div "48041_bestshoppingg_1705497623891 7325056441981730818" at bounding box center [310, 338] width 179 height 44
click at [246, 363] on link "48041_bestshoppingg_1705497623891" at bounding box center [285, 366] width 139 height 13
click at [79, 140] on span "Overview" at bounding box center [66, 137] width 40 height 13
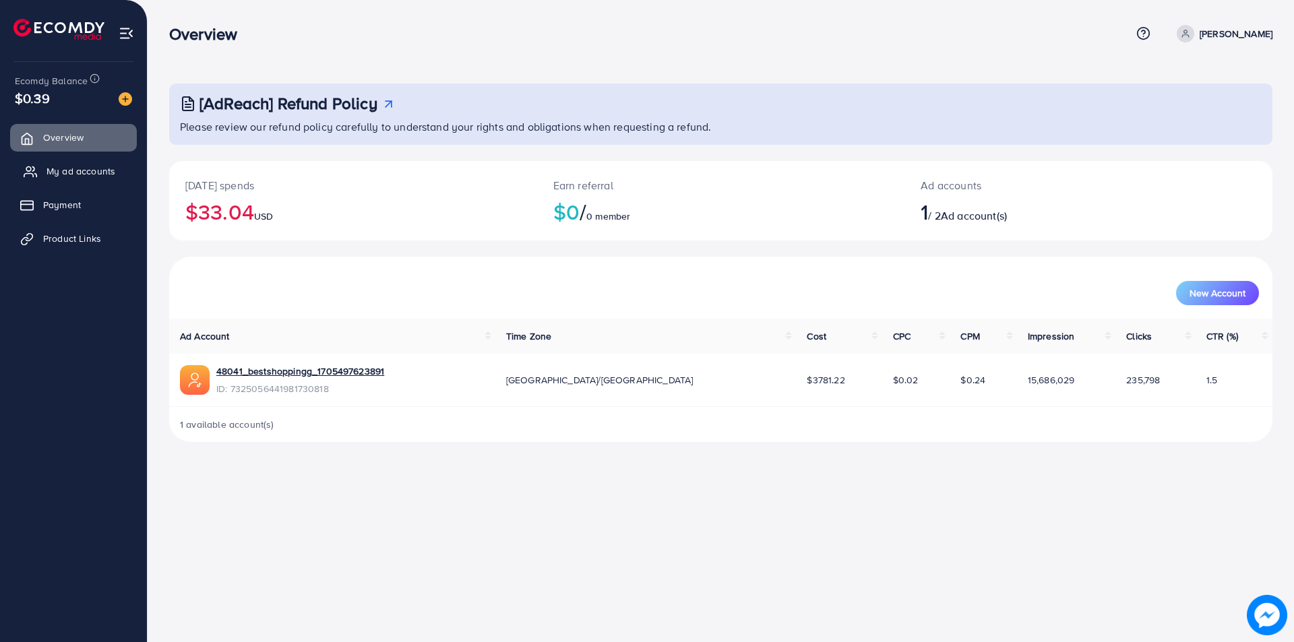
click at [58, 175] on span "My ad accounts" at bounding box center [80, 170] width 69 height 13
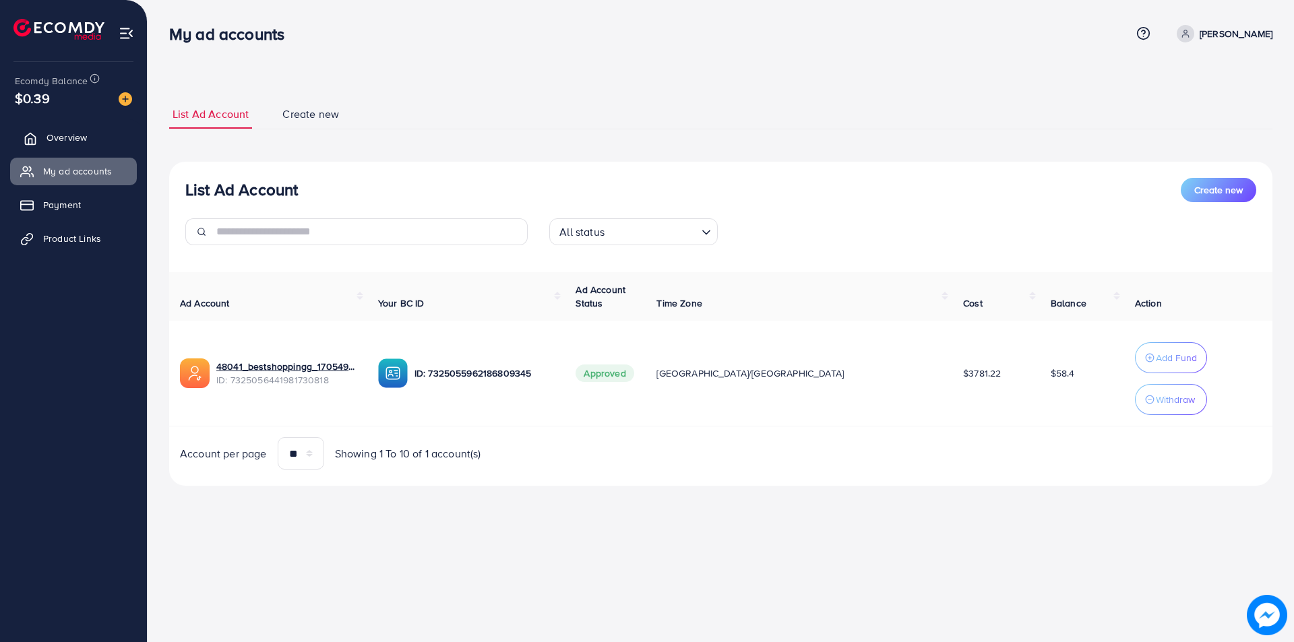
click at [26, 131] on link "Overview" at bounding box center [73, 137] width 127 height 27
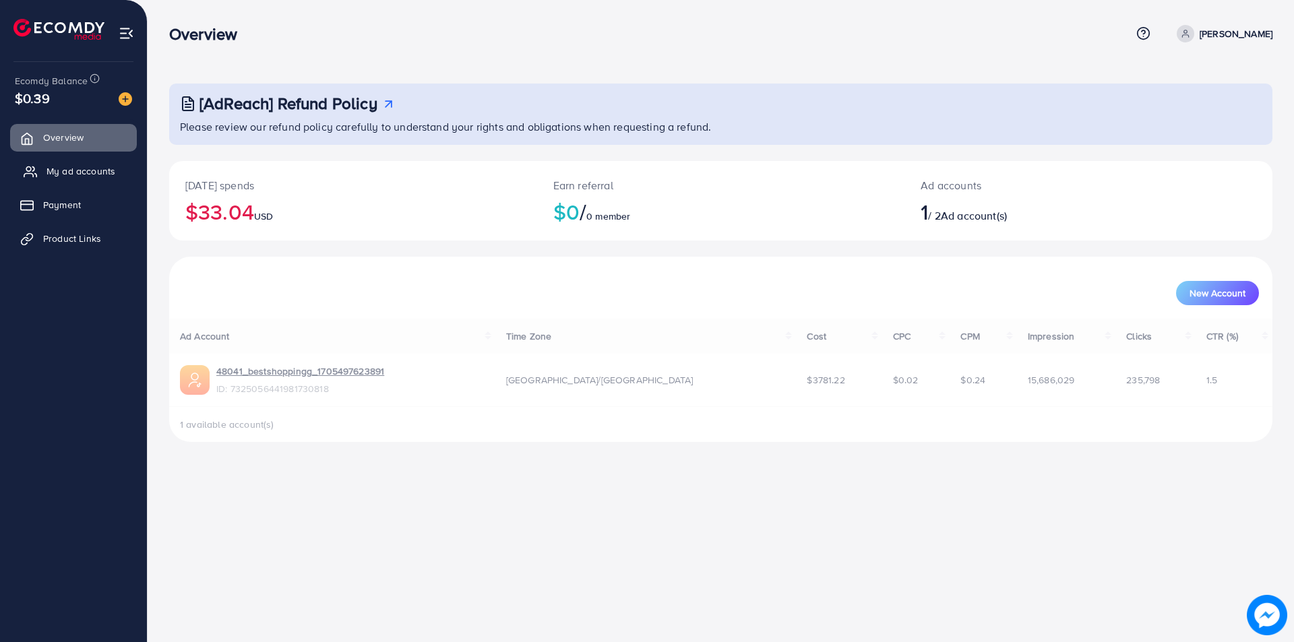
click at [65, 179] on link "My ad accounts" at bounding box center [73, 171] width 127 height 27
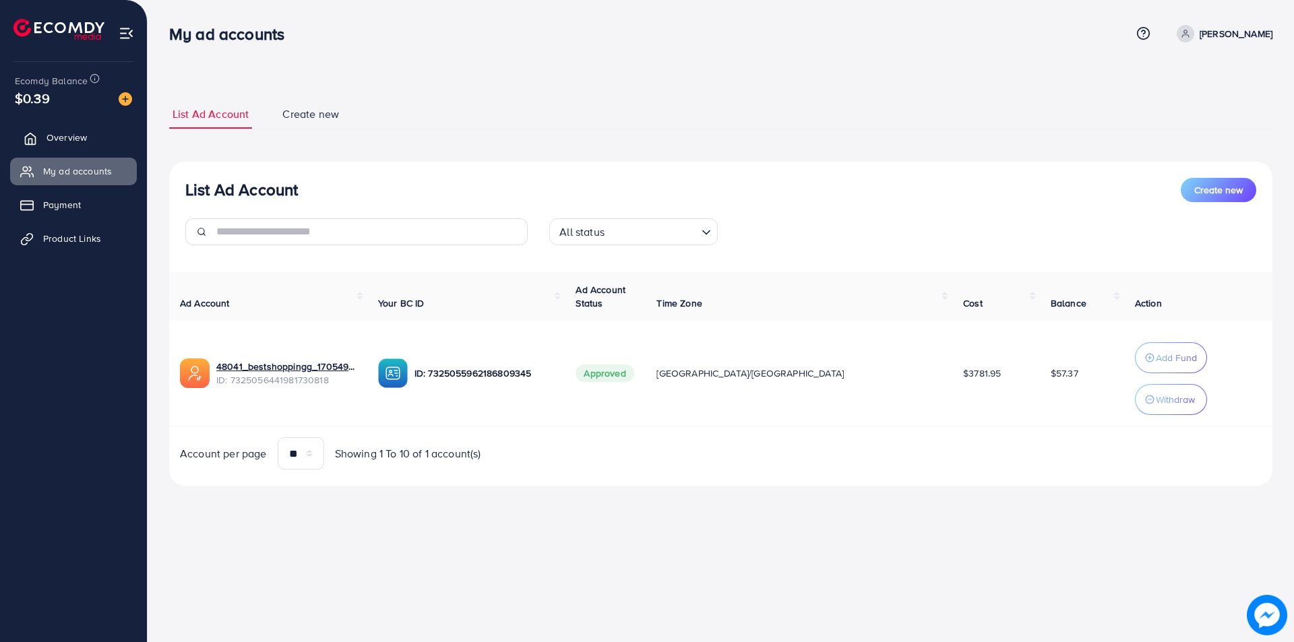
click at [61, 135] on span "Overview" at bounding box center [66, 137] width 40 height 13
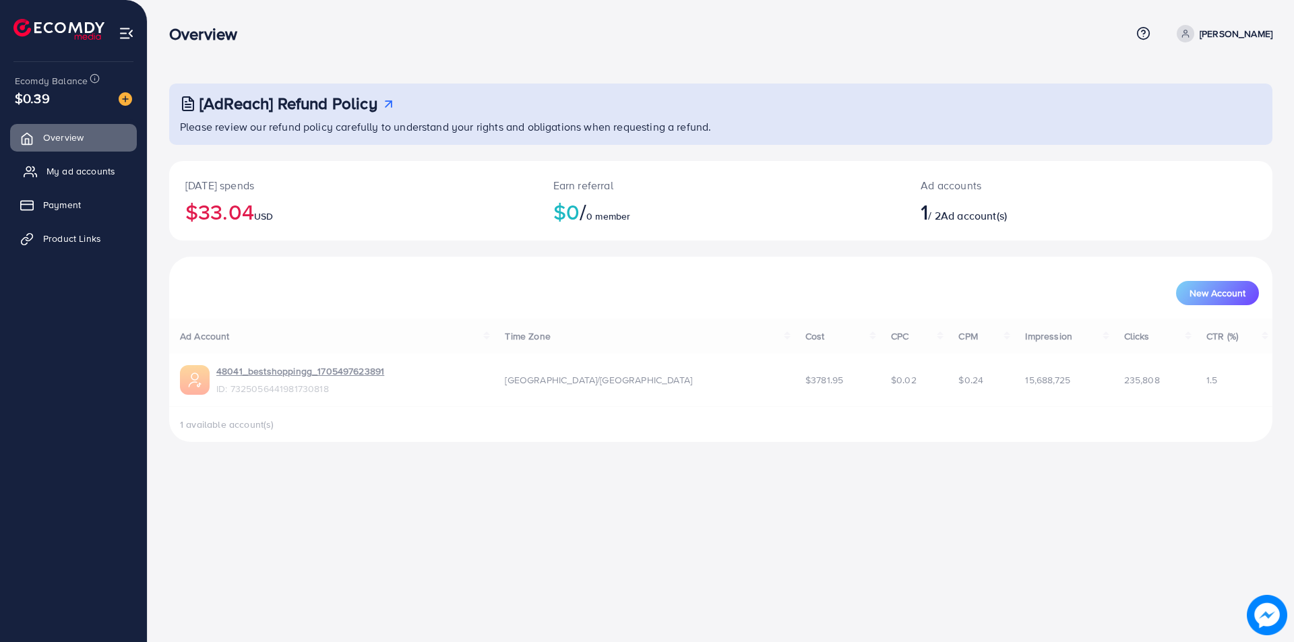
click at [62, 160] on link "My ad accounts" at bounding box center [73, 171] width 127 height 27
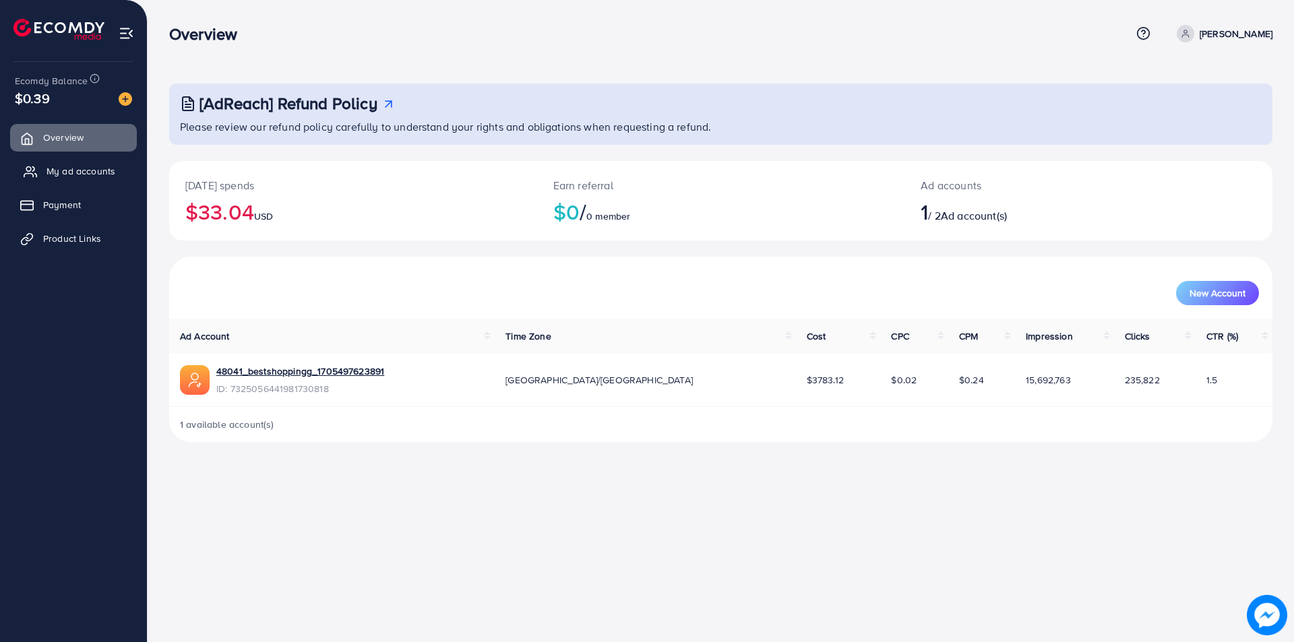
click at [113, 178] on span "My ad accounts" at bounding box center [80, 170] width 69 height 13
